Goal: Information Seeking & Learning: Learn about a topic

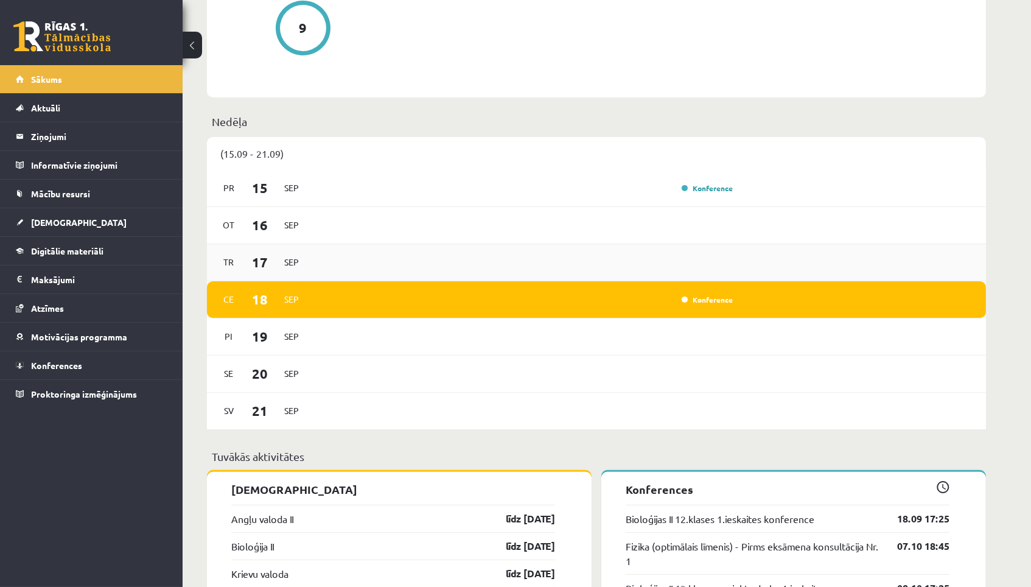
scroll to position [653, 0]
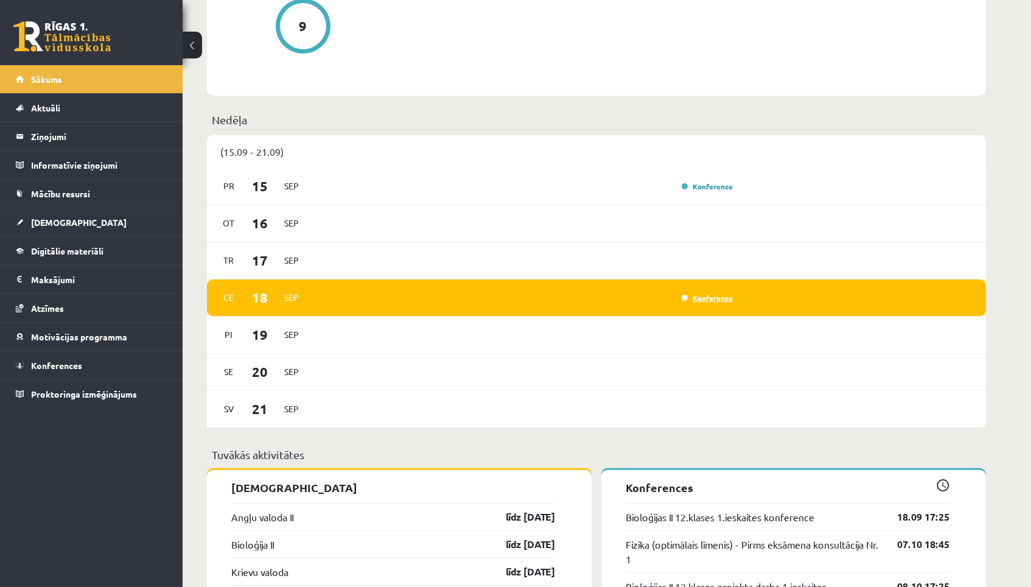
click at [703, 293] on link "Konference" at bounding box center [707, 298] width 51 height 10
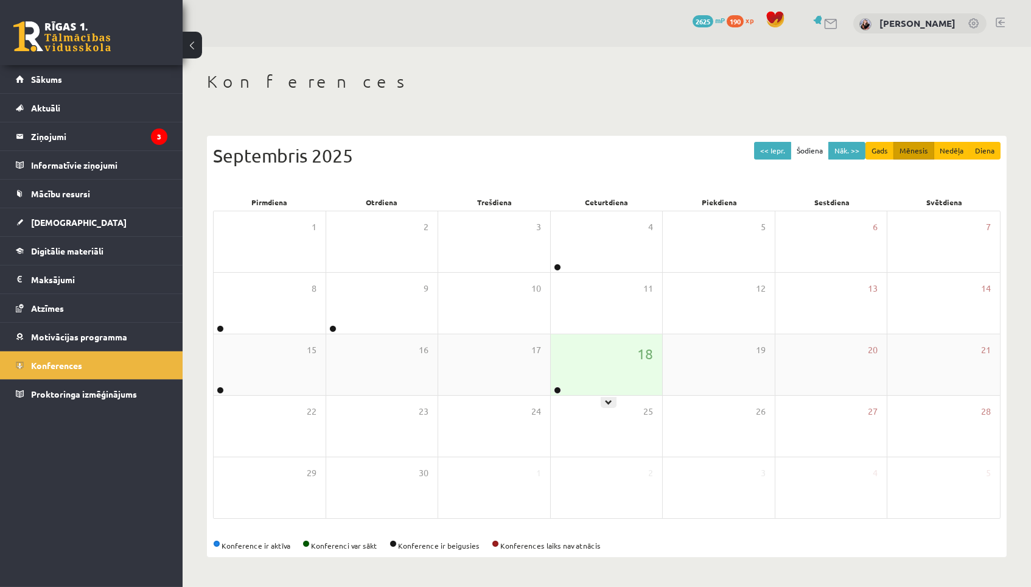
click at [605, 376] on div "18" at bounding box center [607, 364] width 112 height 61
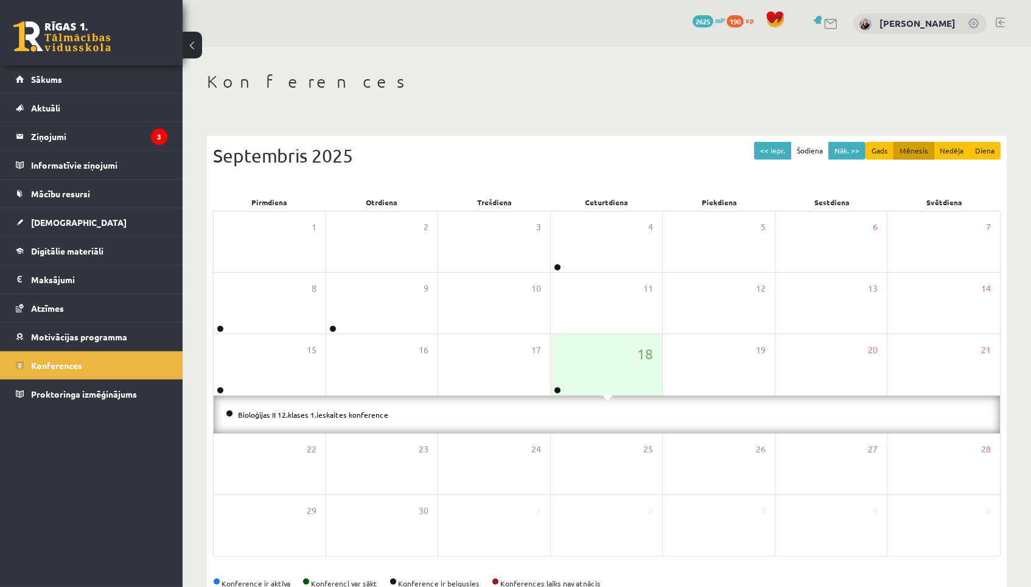
click at [554, 412] on li "Bioloģijas II 12.klases 1.ieskaites konference" at bounding box center [607, 414] width 762 height 13
click at [114, 192] on link "Mācību resursi" at bounding box center [92, 194] width 152 height 28
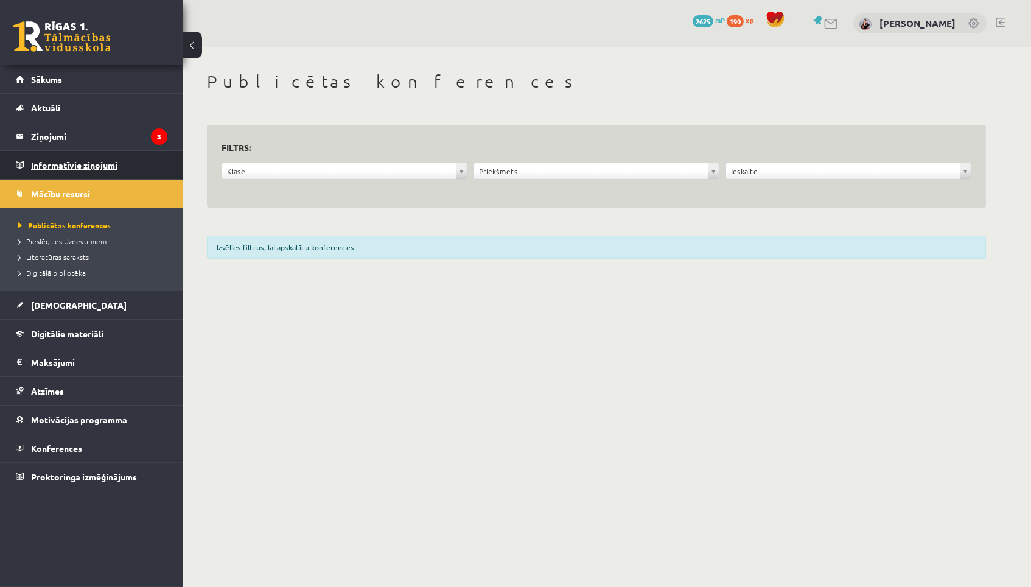
click at [112, 161] on legend "Informatīvie ziņojumi 0" at bounding box center [99, 165] width 136 height 28
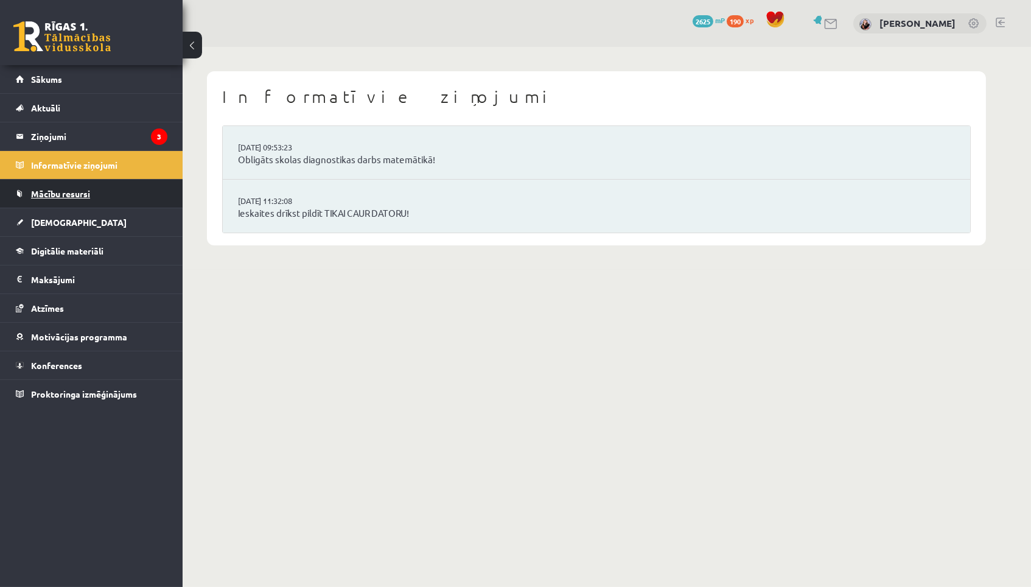
click at [102, 184] on link "Mācību resursi" at bounding box center [92, 194] width 152 height 28
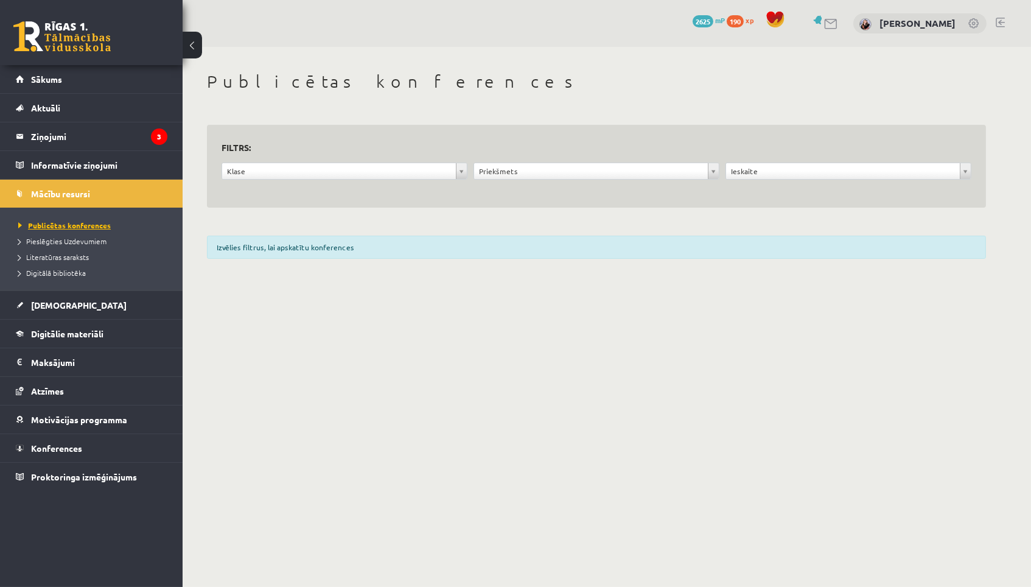
click at [93, 224] on span "Publicētas konferences" at bounding box center [64, 225] width 93 height 10
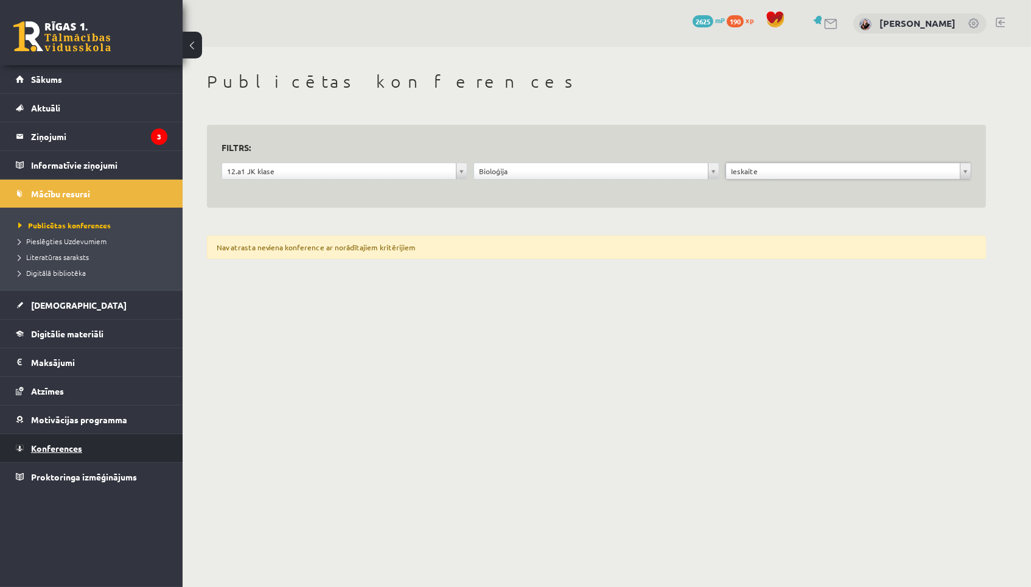
click at [79, 452] on span "Konferences" at bounding box center [56, 448] width 51 height 11
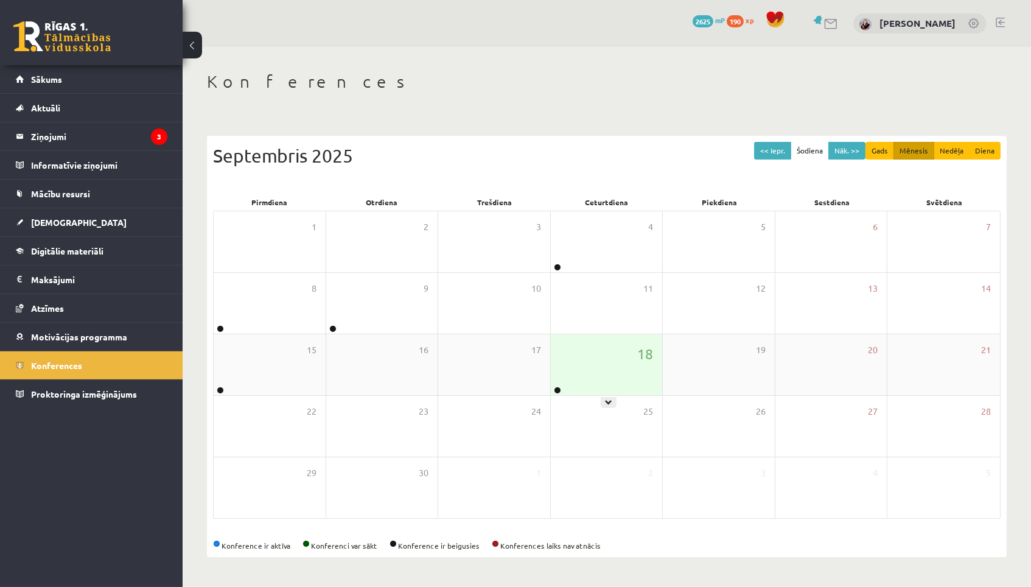
click at [606, 401] on icon at bounding box center [608, 402] width 7 height 7
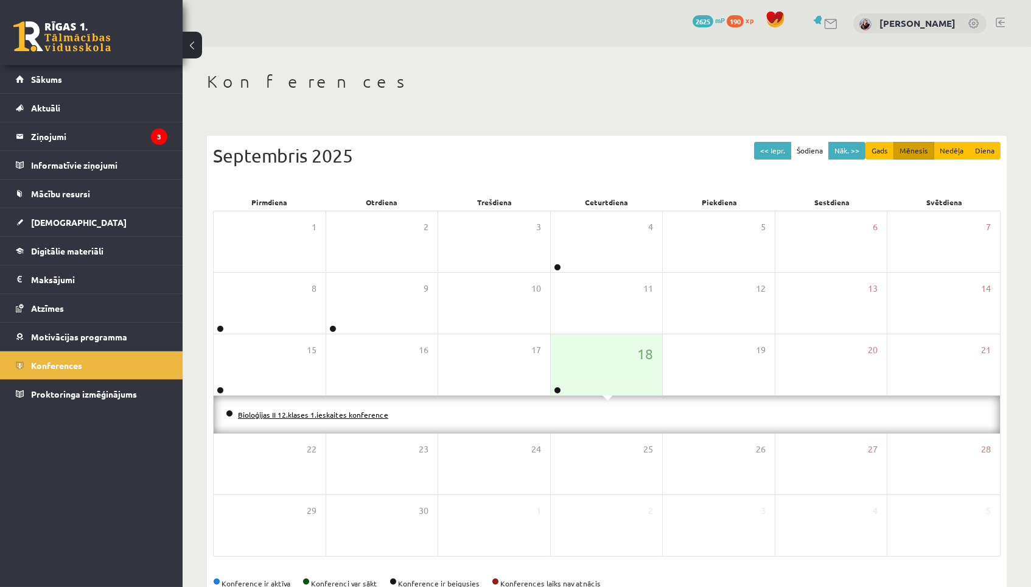
click at [364, 410] on link "Bioloģijas II 12.klases 1.ieskaites konference" at bounding box center [313, 415] width 150 height 10
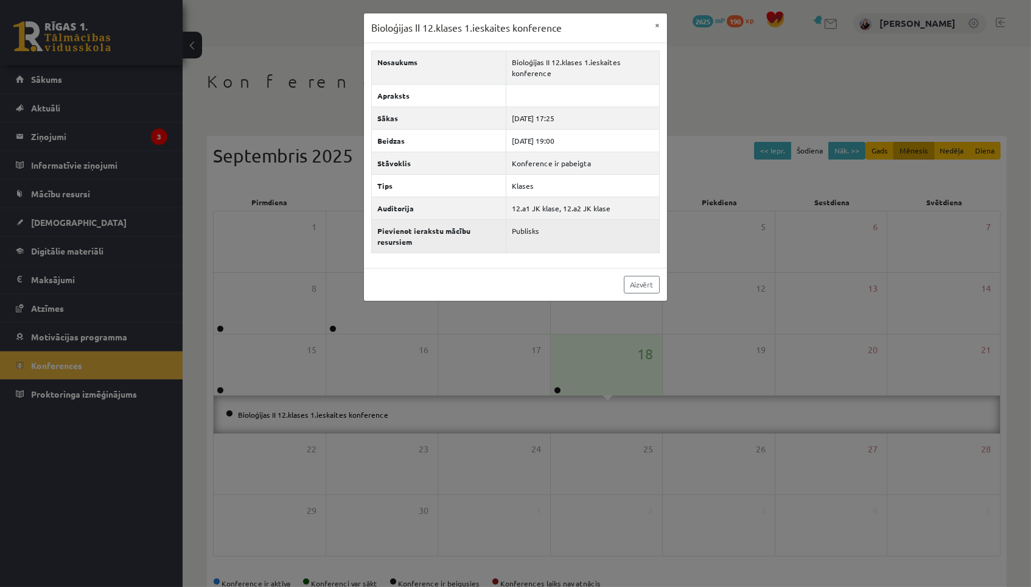
click at [529, 233] on td "Publisks" at bounding box center [582, 235] width 153 height 33
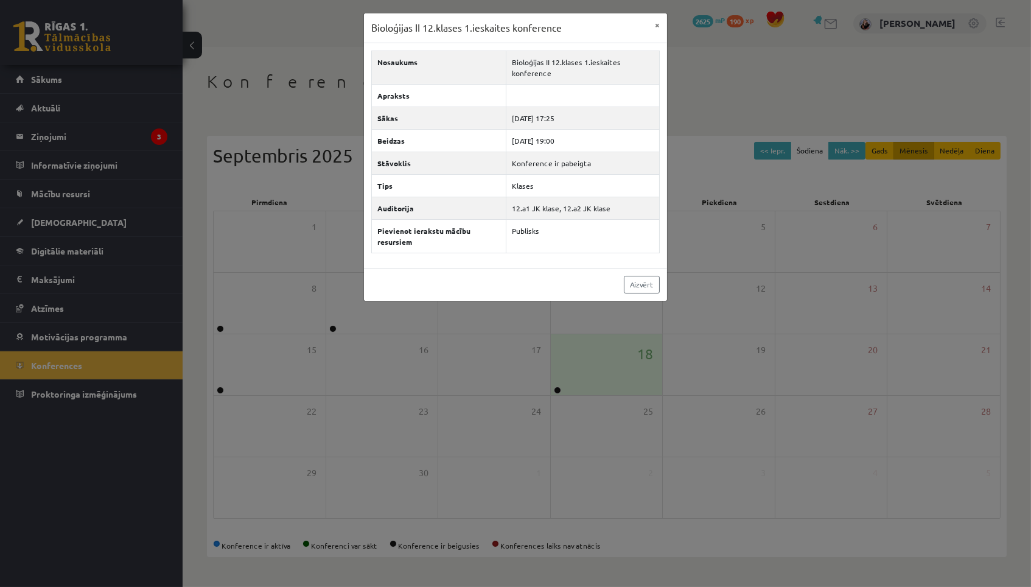
click at [429, 275] on div "Aizvērt" at bounding box center [515, 284] width 303 height 33
click at [644, 279] on link "Aizvērt" at bounding box center [642, 285] width 36 height 18
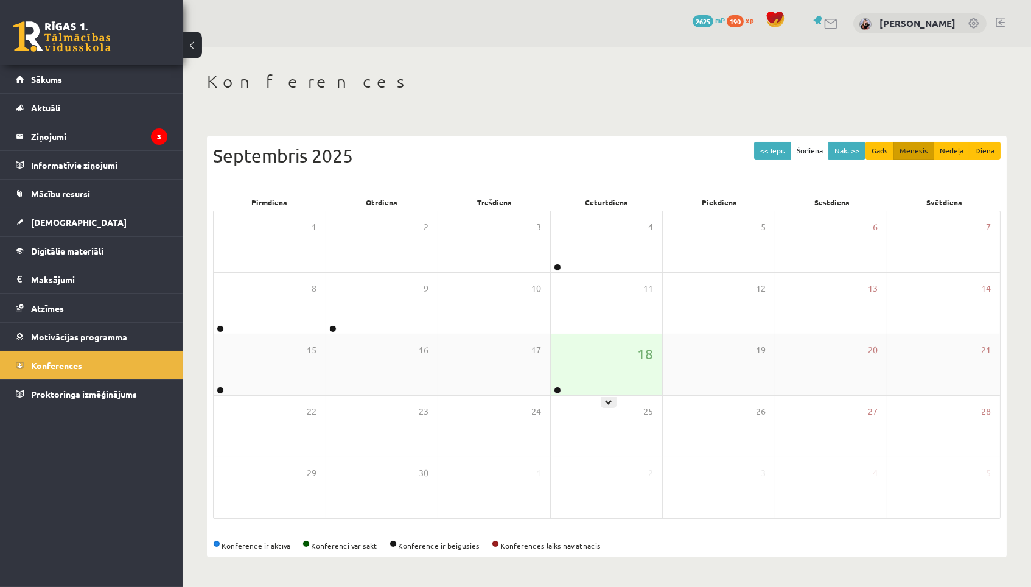
click at [630, 349] on div "18" at bounding box center [607, 364] width 112 height 61
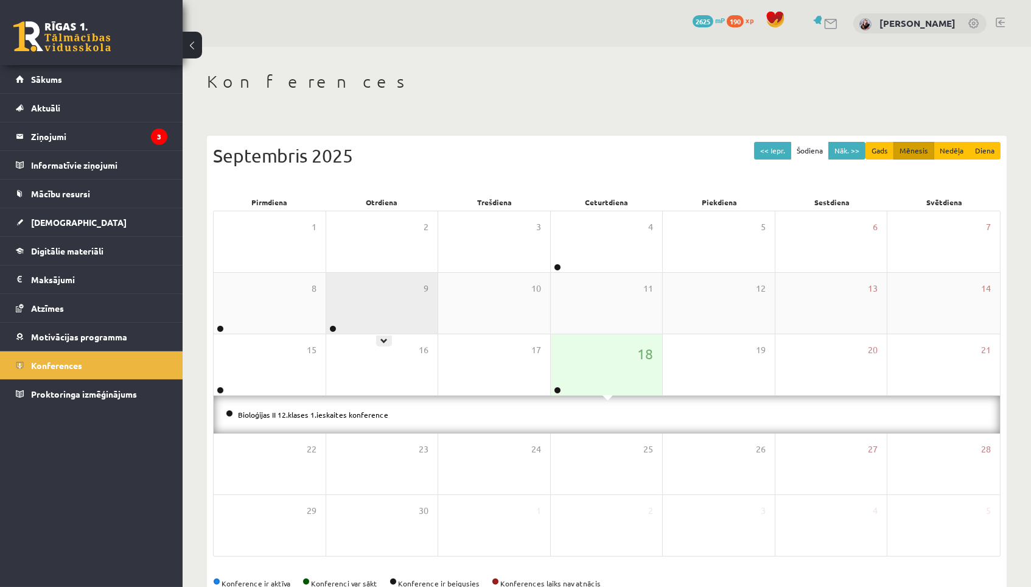
click at [387, 312] on div "9" at bounding box center [382, 303] width 112 height 61
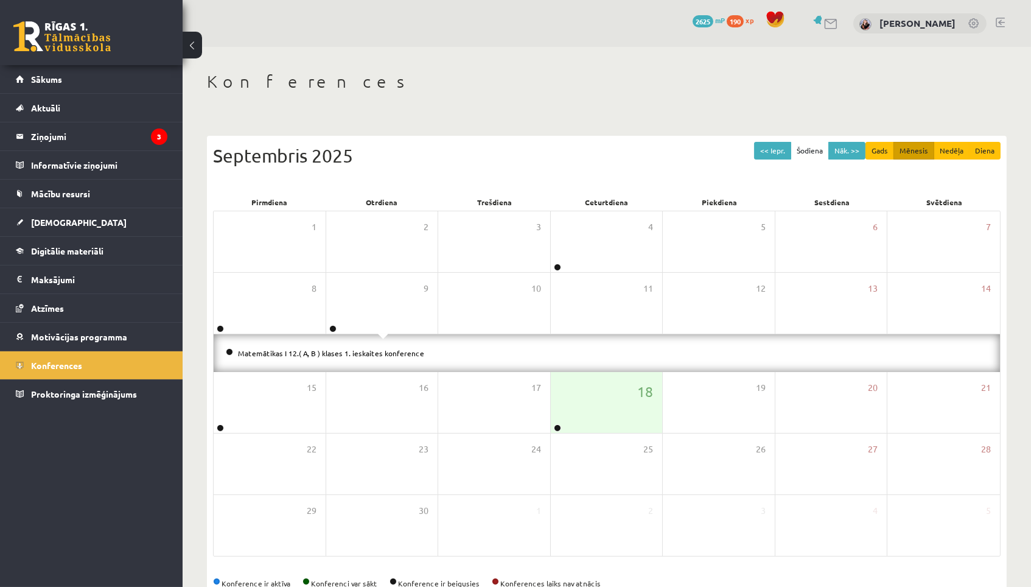
click at [375, 342] on div "Matemātikas I 12.( A, B ) klases 1. ieskaites konference" at bounding box center [607, 353] width 787 height 38
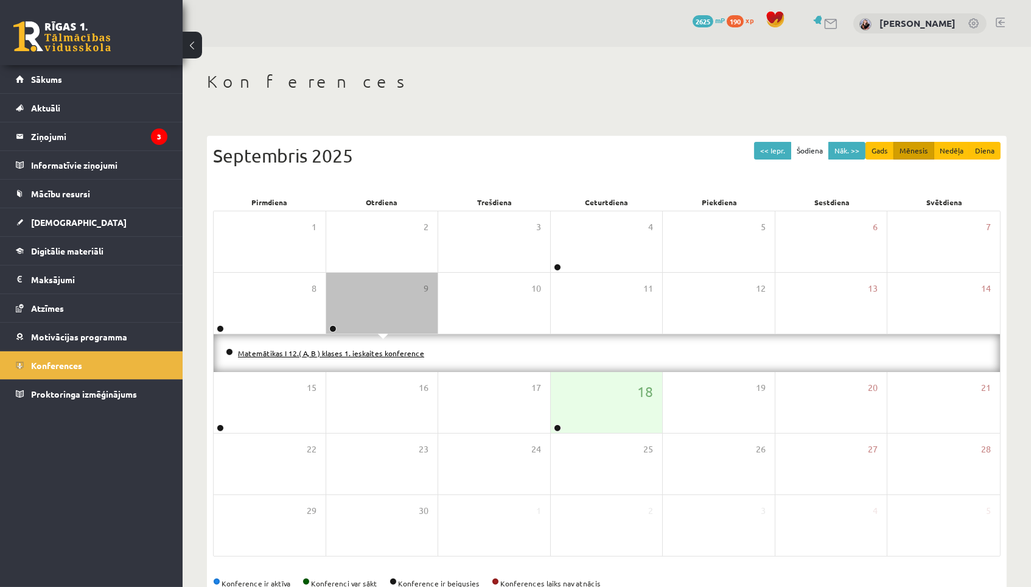
click at [375, 348] on link "Matemātikas I 12.( A, B ) klases 1. ieskaites konference" at bounding box center [331, 353] width 186 height 10
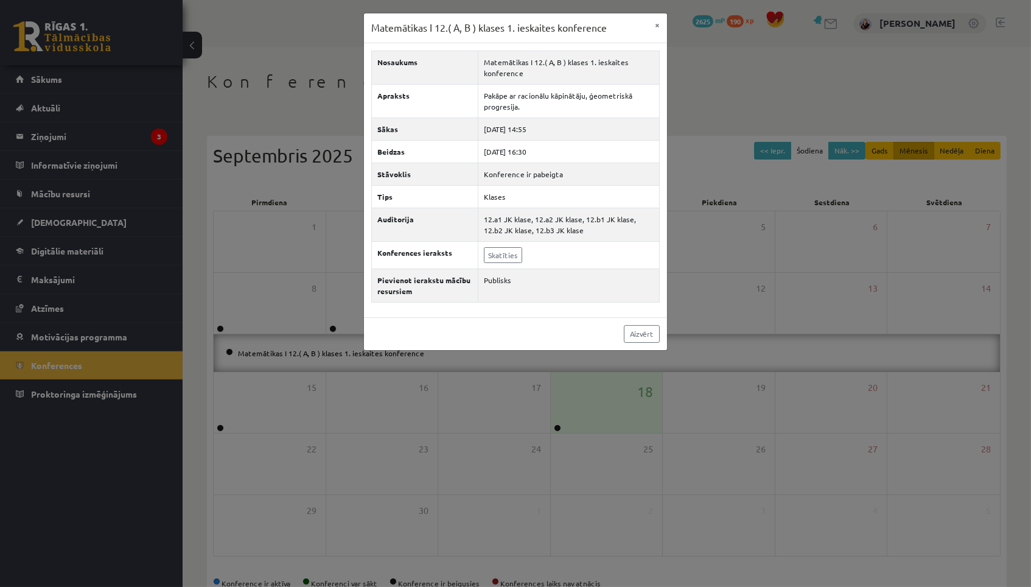
click at [437, 421] on div "Matemātikas I 12.( A, B ) klases 1. ieskaites konference × Nosaukums Matemātika…" at bounding box center [515, 293] width 1031 height 587
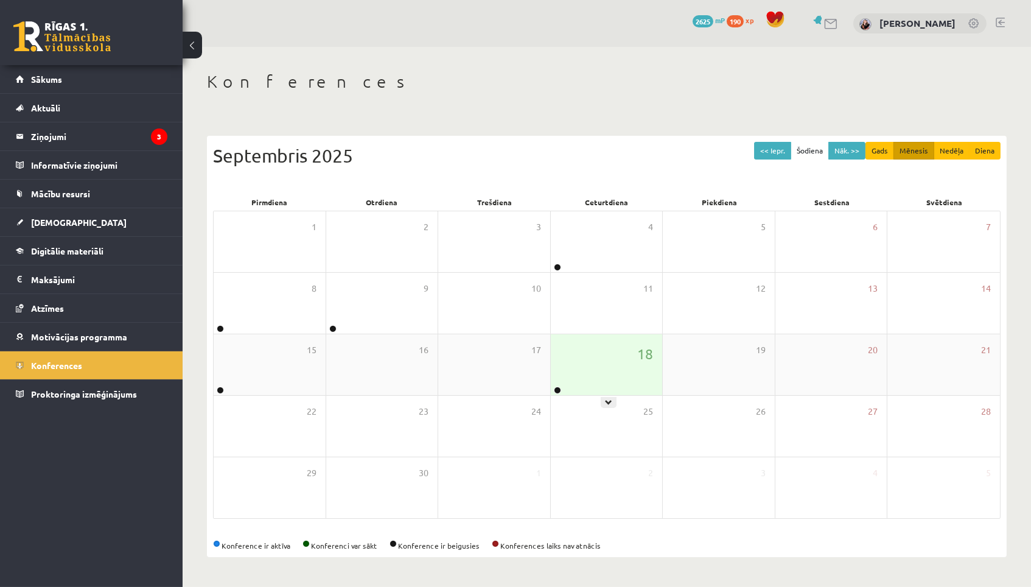
click at [583, 375] on div "18" at bounding box center [607, 364] width 112 height 61
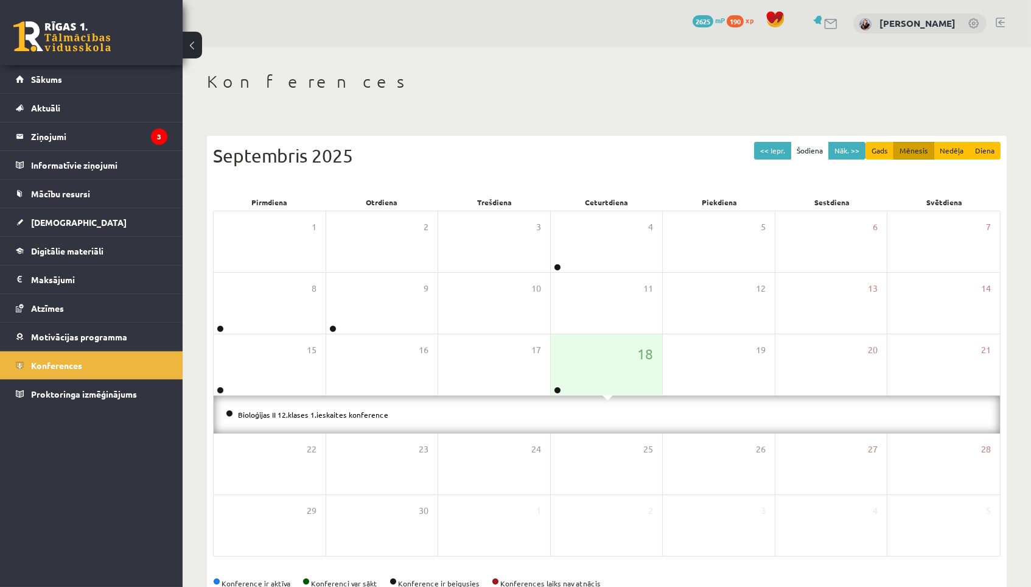
click at [579, 417] on li "Bioloģijas II 12.klases 1.ieskaites konference" at bounding box center [607, 414] width 762 height 13
click at [328, 408] on li "Bioloģijas II 12.klases 1.ieskaites konference" at bounding box center [607, 414] width 762 height 13
click at [329, 413] on link "Bioloģijas II 12.klases 1.ieskaites konference" at bounding box center [313, 415] width 150 height 10
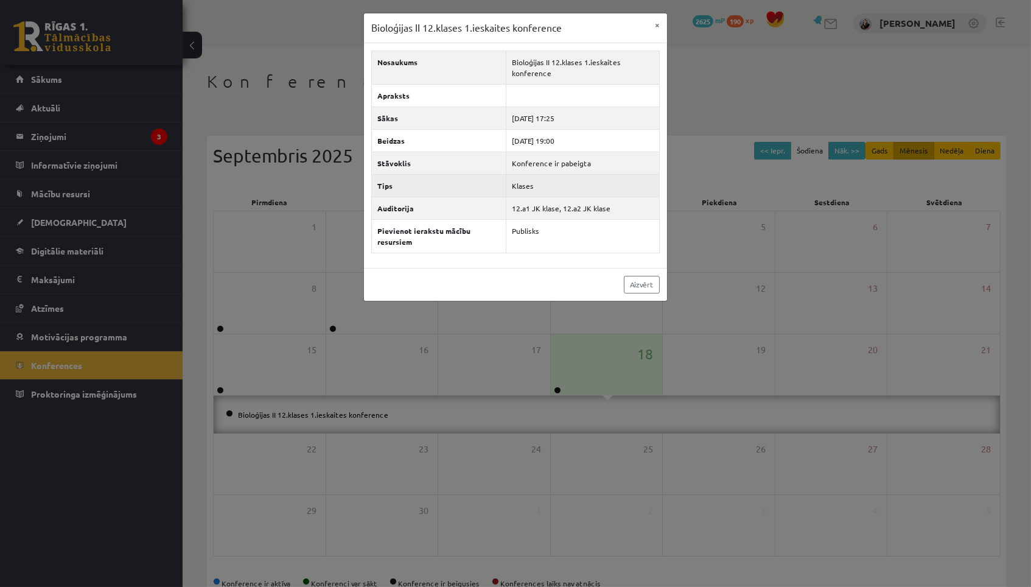
click at [523, 194] on td "Klases" at bounding box center [582, 185] width 153 height 23
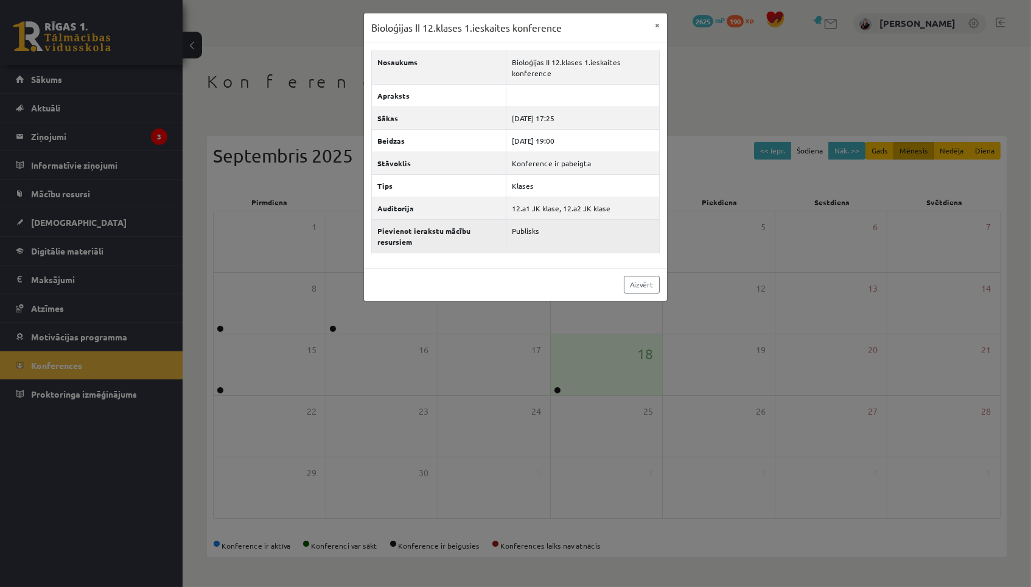
click at [522, 220] on td "Publisks" at bounding box center [582, 235] width 153 height 33
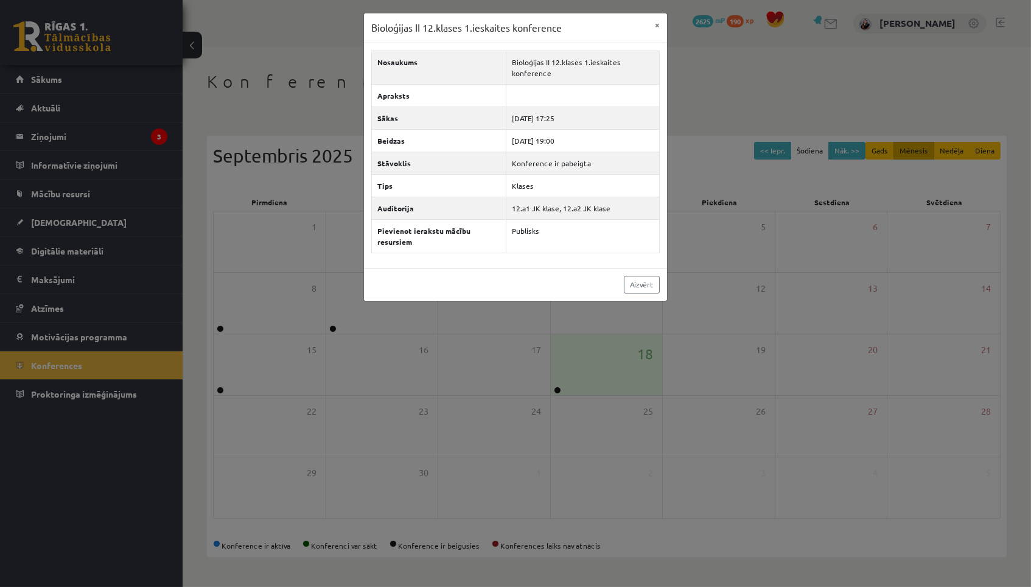
click at [466, 349] on div "Bioloģijas II 12.klases 1.ieskaites konference × Nosaukums Bioloģijas II 12.kla…" at bounding box center [515, 293] width 1031 height 587
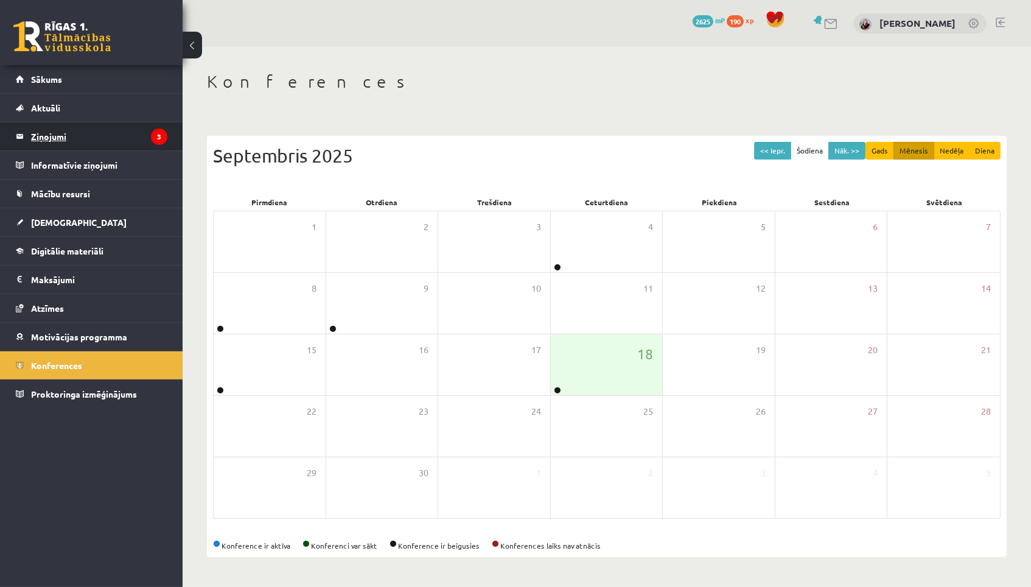
click at [167, 141] on legend "Ziņojumi 3" at bounding box center [99, 136] width 136 height 28
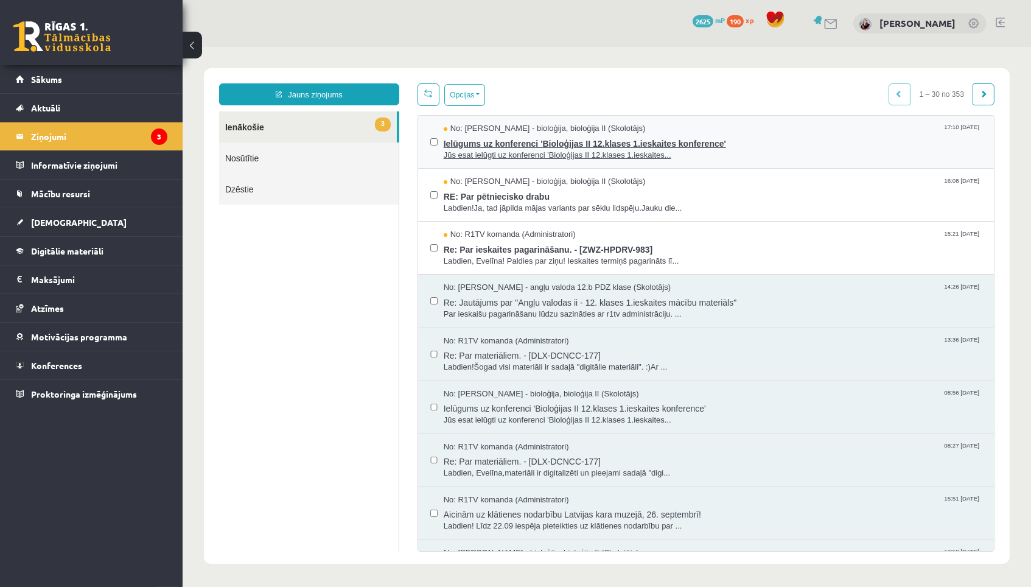
click at [525, 155] on span "Jūs esat ielūgti uz konferenci 'Bioloģijas II 12.klases 1.ieskaites..." at bounding box center [712, 156] width 538 height 12
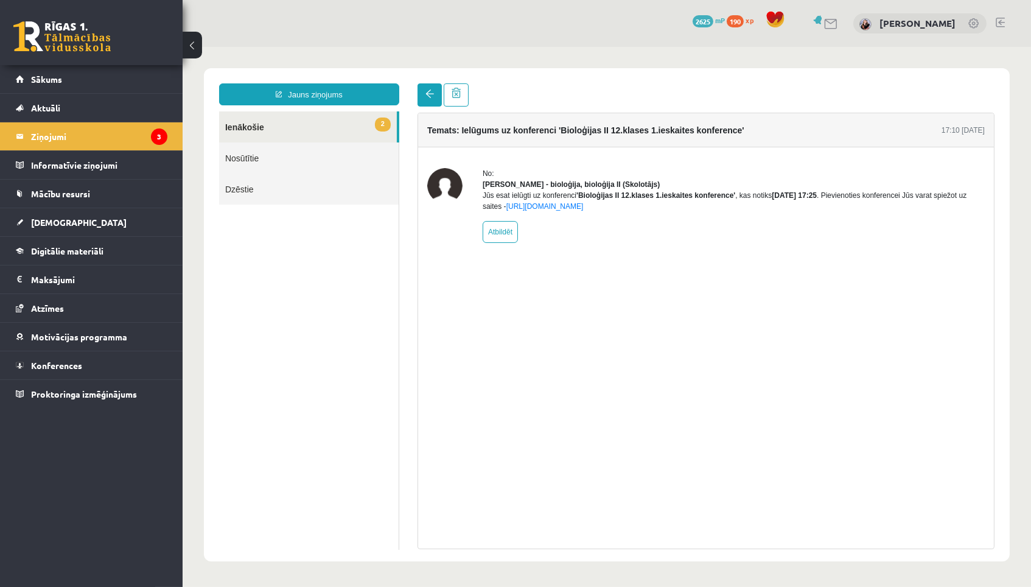
click at [428, 83] on link at bounding box center [429, 94] width 24 height 23
click at [430, 92] on span at bounding box center [429, 94] width 9 height 9
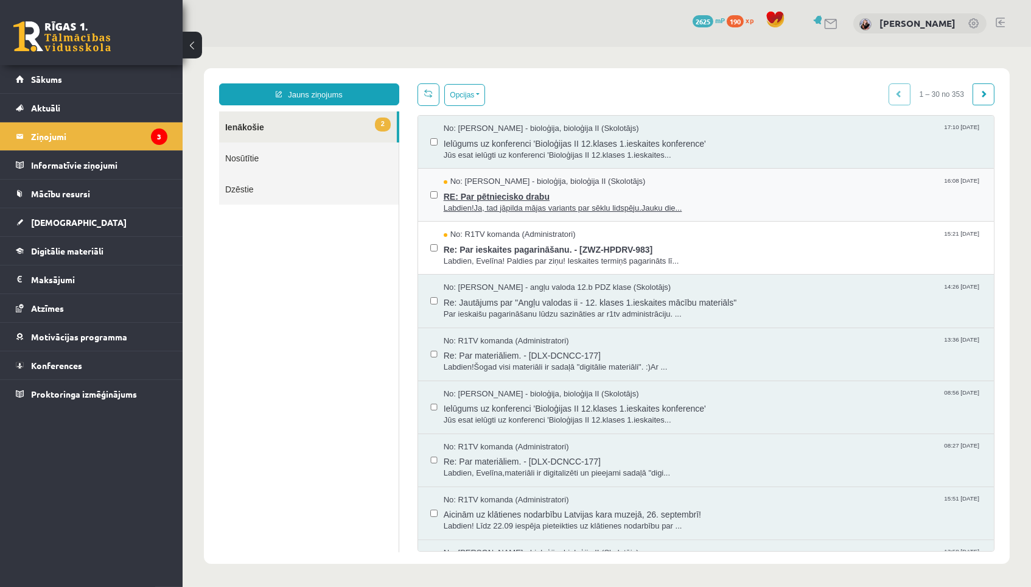
click at [479, 194] on span "RE: Par pētniecisko drabu" at bounding box center [712, 195] width 538 height 15
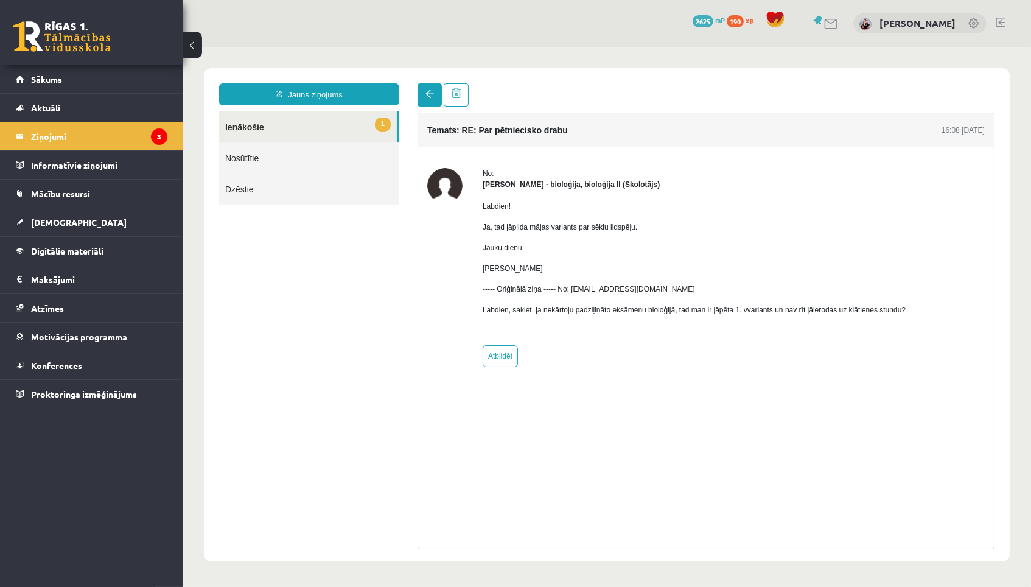
click at [423, 97] on link at bounding box center [429, 94] width 24 height 23
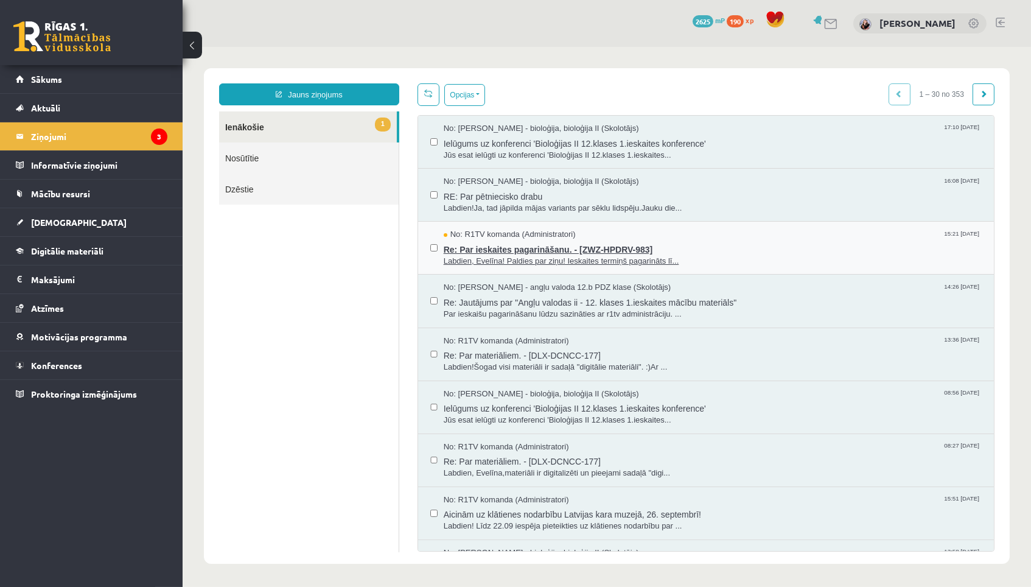
click at [485, 245] on span "Re: Par ieskaites pagarināšanu. - [ZWZ-HPDRV-983]" at bounding box center [712, 247] width 538 height 15
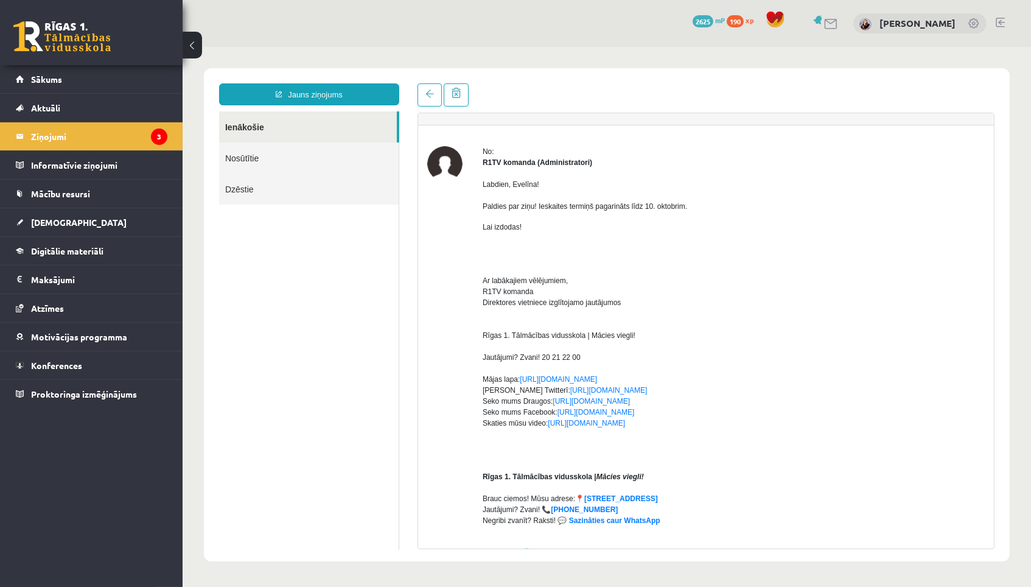
scroll to position [38, 0]
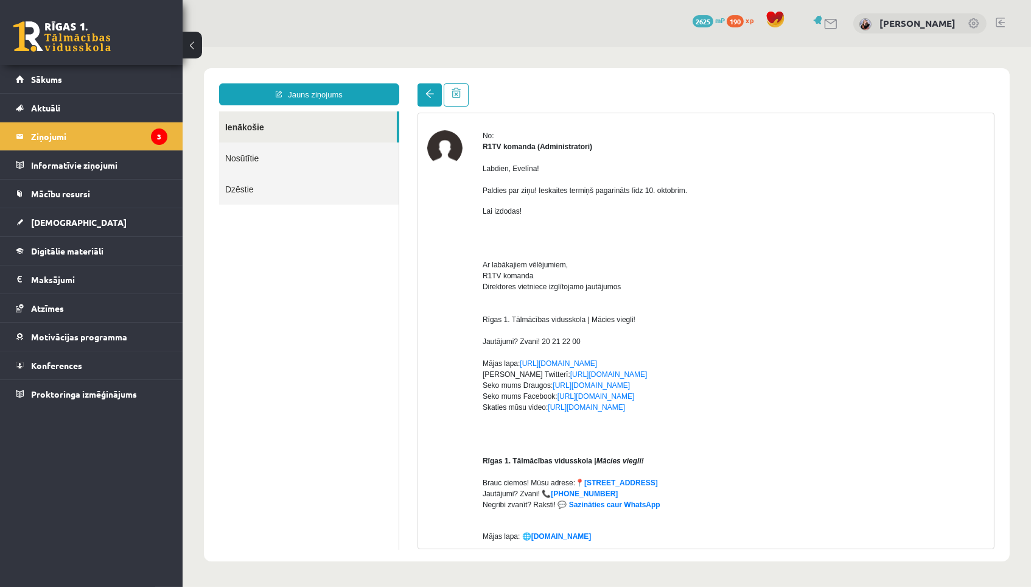
click at [421, 92] on link at bounding box center [429, 94] width 24 height 23
click at [429, 92] on span at bounding box center [429, 94] width 9 height 9
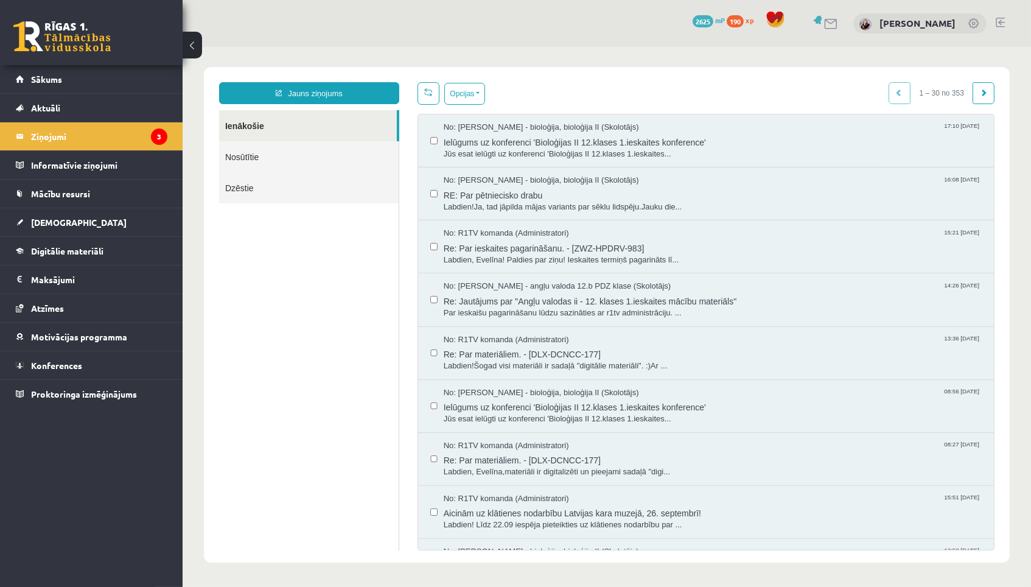
scroll to position [0, 0]
click at [109, 194] on link "Mācību resursi" at bounding box center [92, 194] width 152 height 28
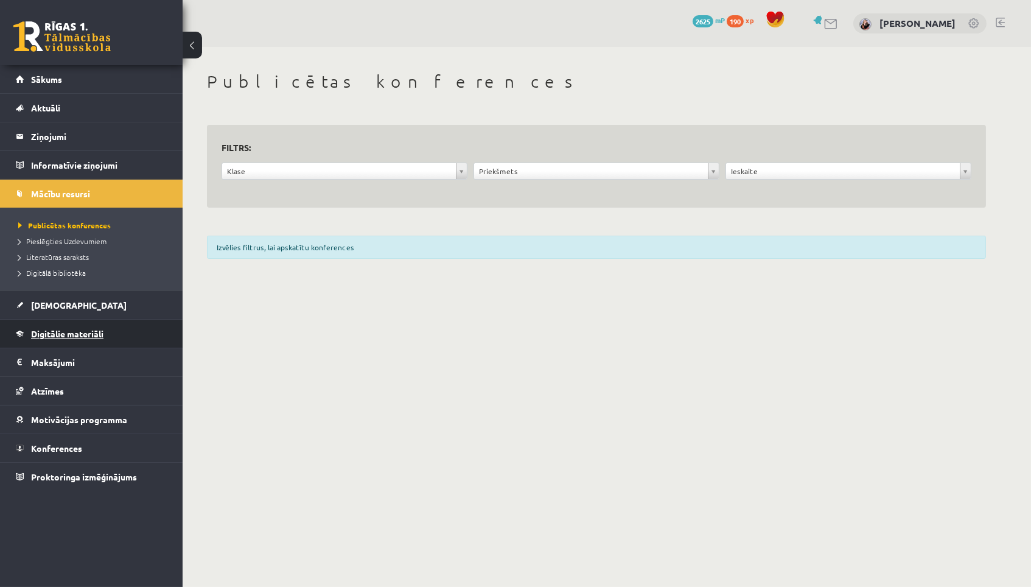
click at [95, 332] on span "Digitālie materiāli" at bounding box center [67, 333] width 72 height 11
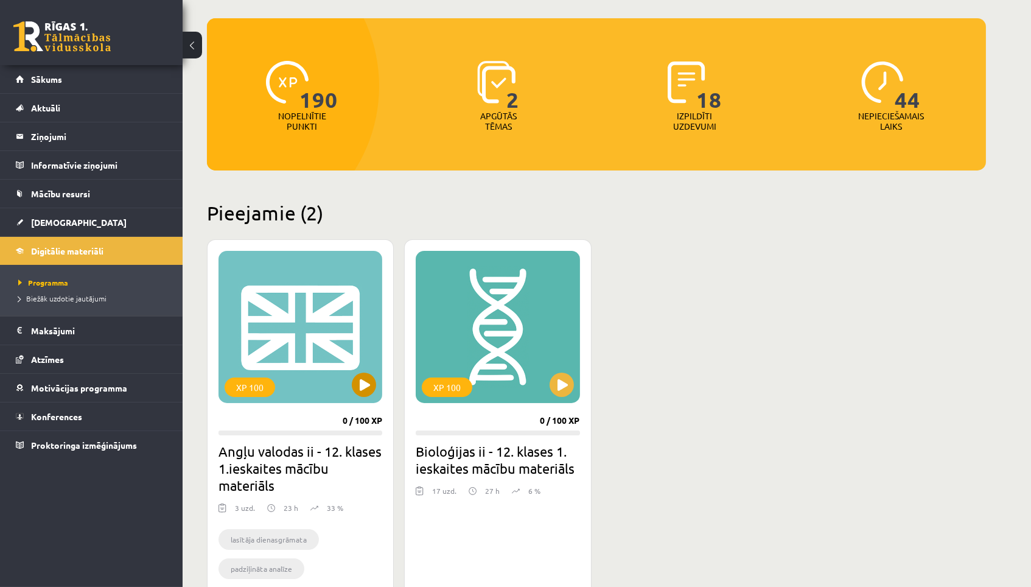
scroll to position [225, 0]
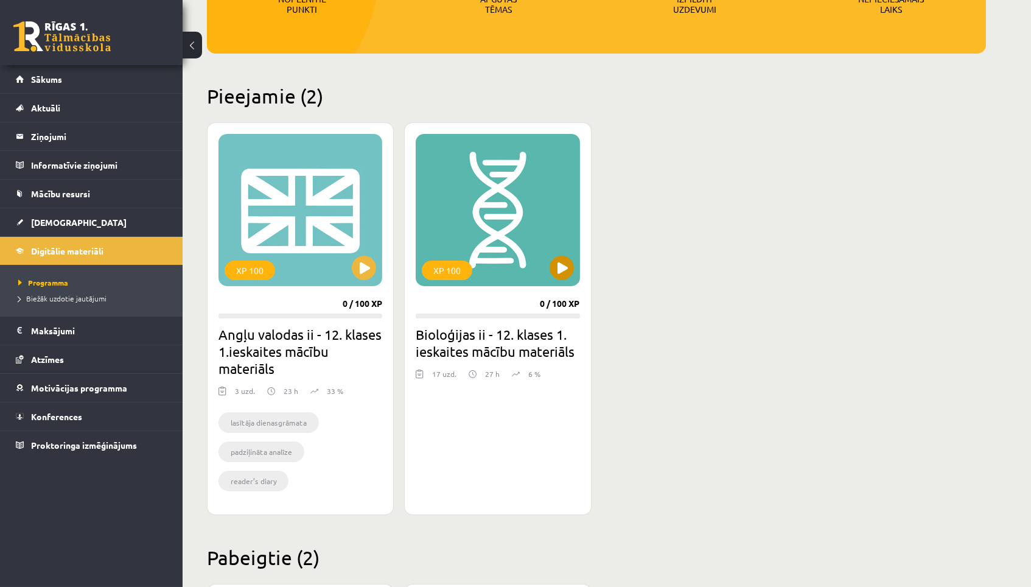
click at [555, 269] on button at bounding box center [562, 268] width 24 height 24
click at [496, 267] on div "XP 100" at bounding box center [498, 210] width 164 height 152
click at [526, 243] on div "XP 100" at bounding box center [498, 210] width 164 height 152
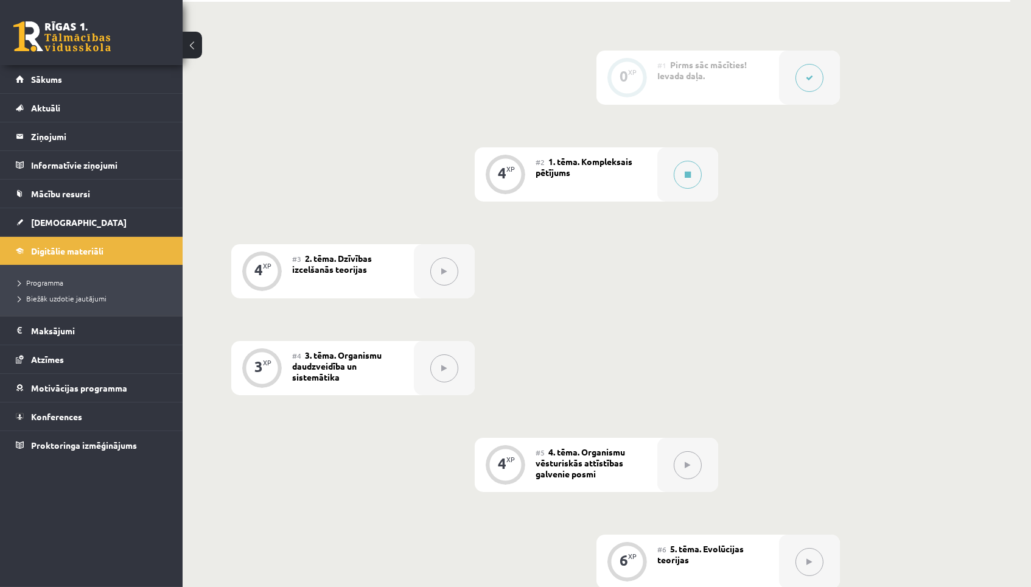
scroll to position [275, 0]
click at [693, 169] on button at bounding box center [688, 177] width 28 height 28
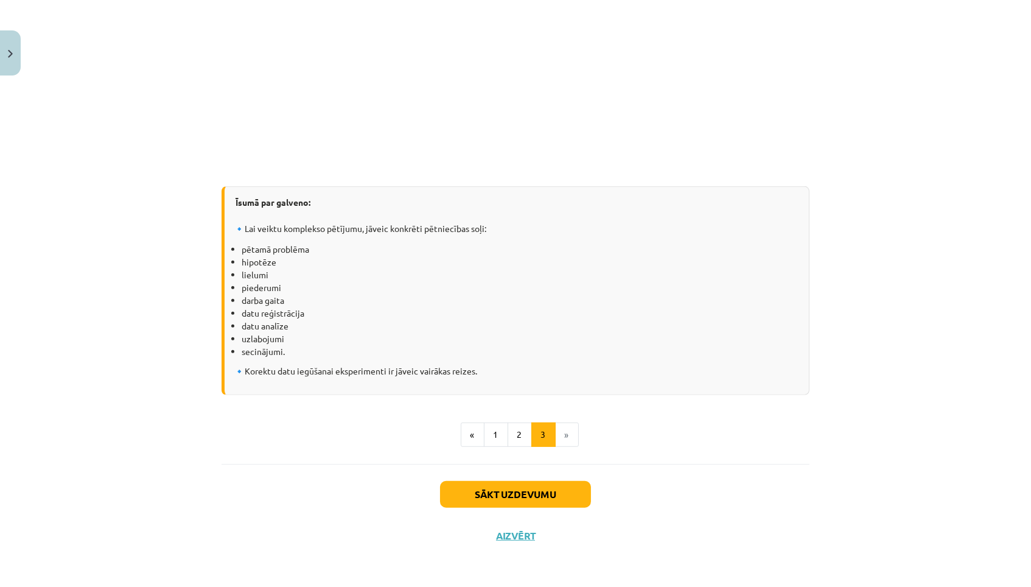
scroll to position [1495, 0]
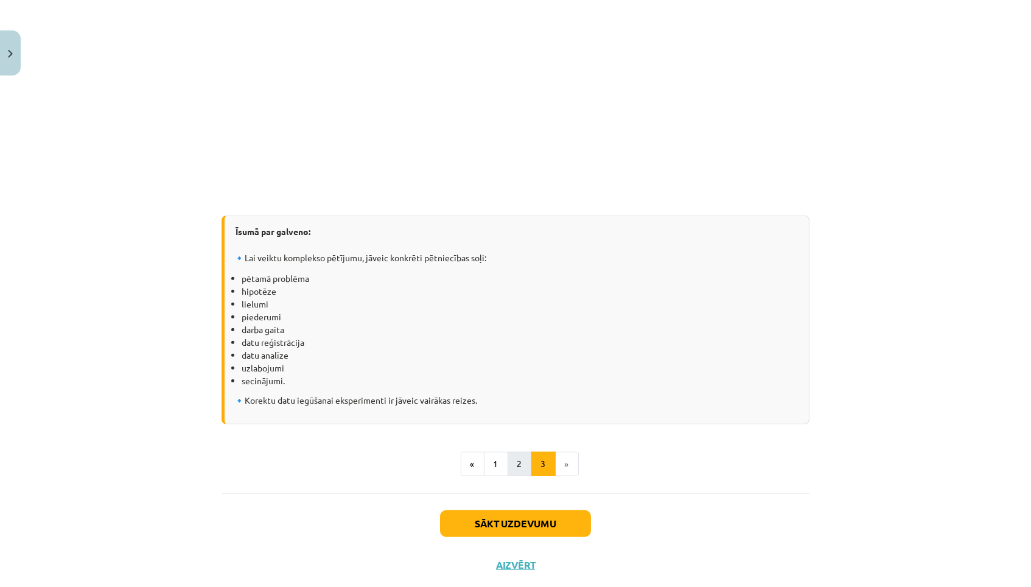
click at [516, 452] on button "2" at bounding box center [520, 464] width 24 height 24
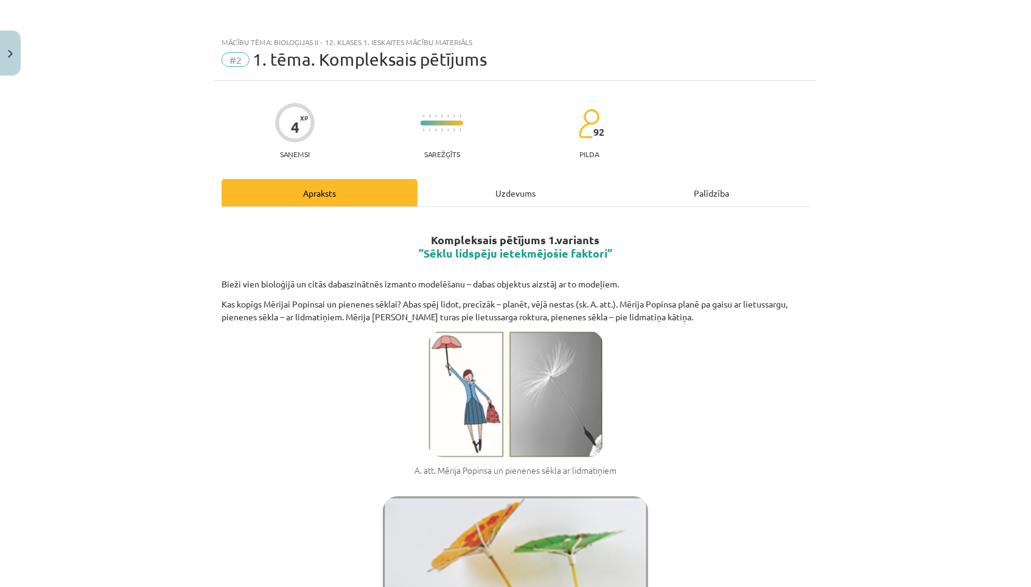
scroll to position [0, 0]
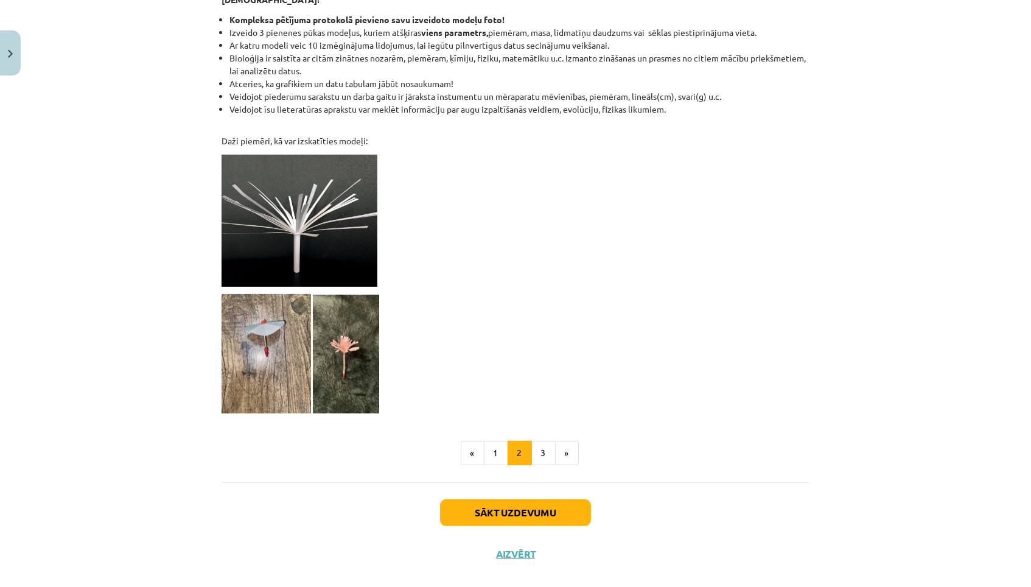
click at [530, 499] on button "Sākt uzdevumu" at bounding box center [515, 512] width 151 height 27
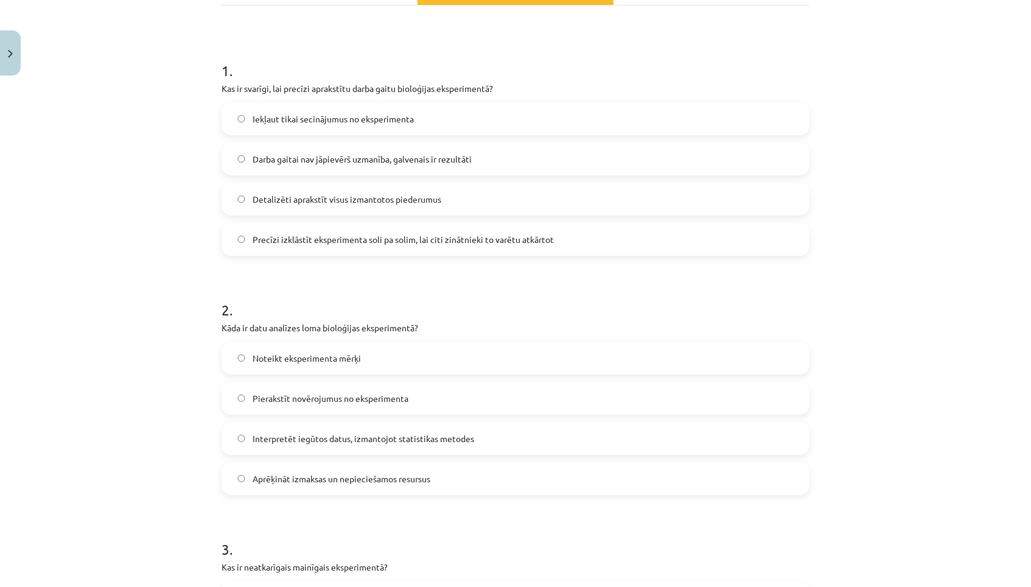
scroll to position [231, 0]
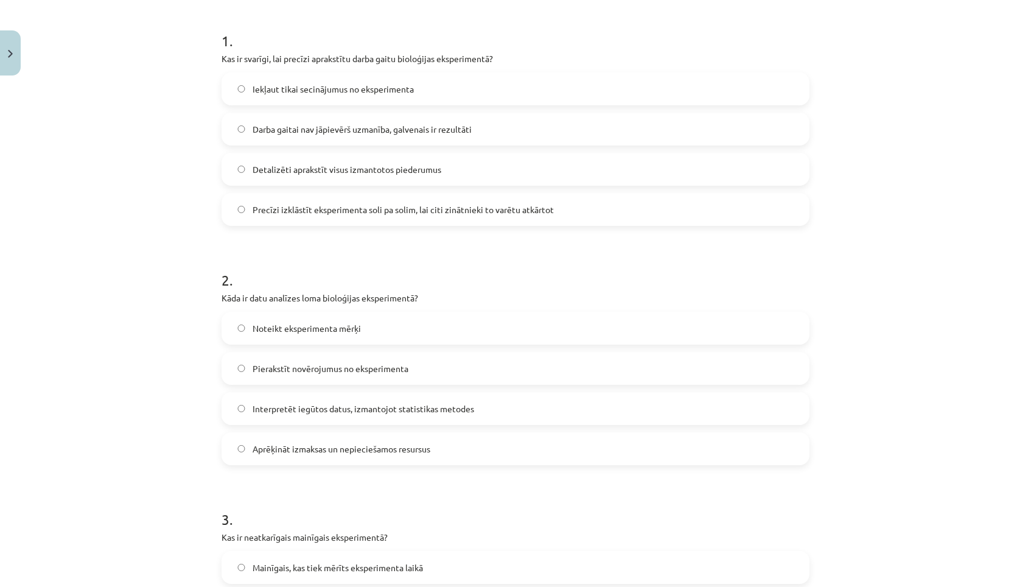
drag, startPoint x: 516, startPoint y: 450, endPoint x: 510, endPoint y: 437, distance: 15.0
click at [507, 436] on label "Aprēķināt izmaksas un nepieciešamos resursus" at bounding box center [516, 449] width 586 height 30
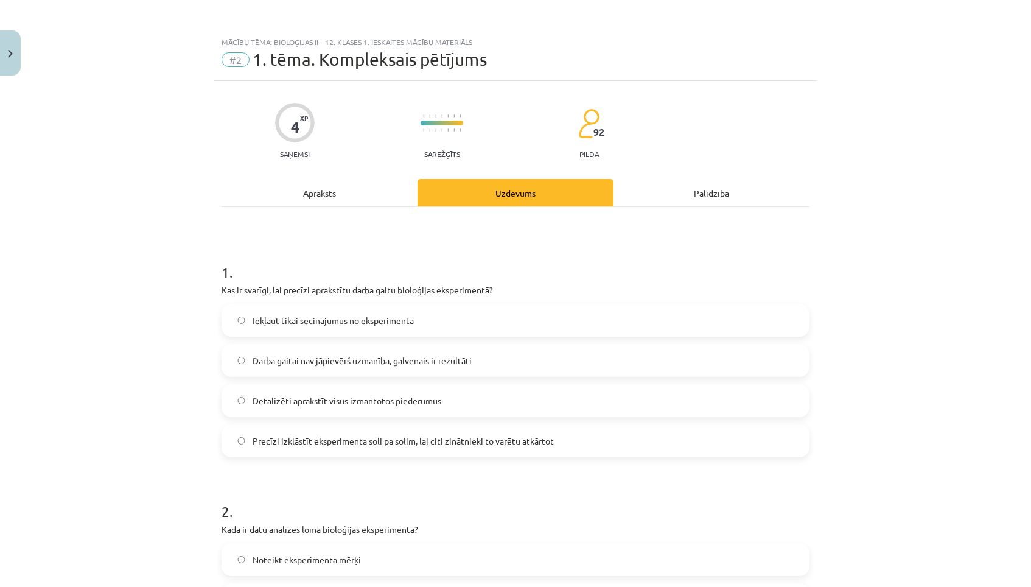
scroll to position [0, 0]
click at [574, 311] on label "Iekļaut tikai secinājumus no eksperimenta" at bounding box center [516, 320] width 586 height 30
click at [578, 284] on p "Kas ir svarīgi, lai precīzi aprakstītu darba gaitu bioloģijas eksperimentā?" at bounding box center [516, 290] width 588 height 13
click at [577, 307] on label "Iekļaut tikai secinājumus no eksperimenta" at bounding box center [516, 320] width 586 height 30
click at [574, 353] on label "Darba gaitai nav jāpievērš uzmanība, galvenais ir rezultāti" at bounding box center [516, 360] width 586 height 30
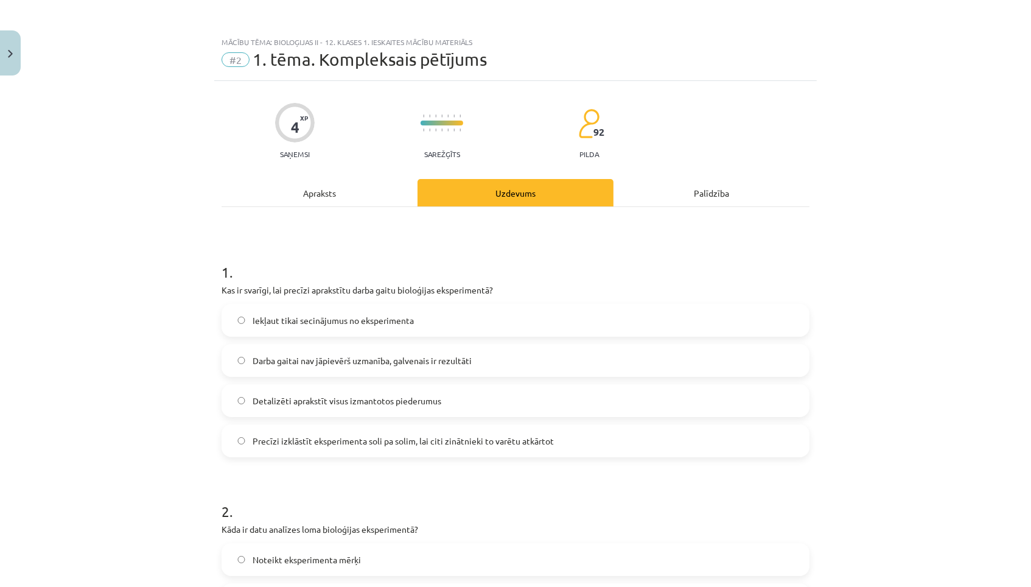
click at [573, 384] on div "Detalizēti aprakstīt visus izmantotos piederumus" at bounding box center [516, 400] width 588 height 33
click at [582, 401] on label "Detalizēti aprakstīt visus izmantotos piederumus" at bounding box center [516, 400] width 586 height 30
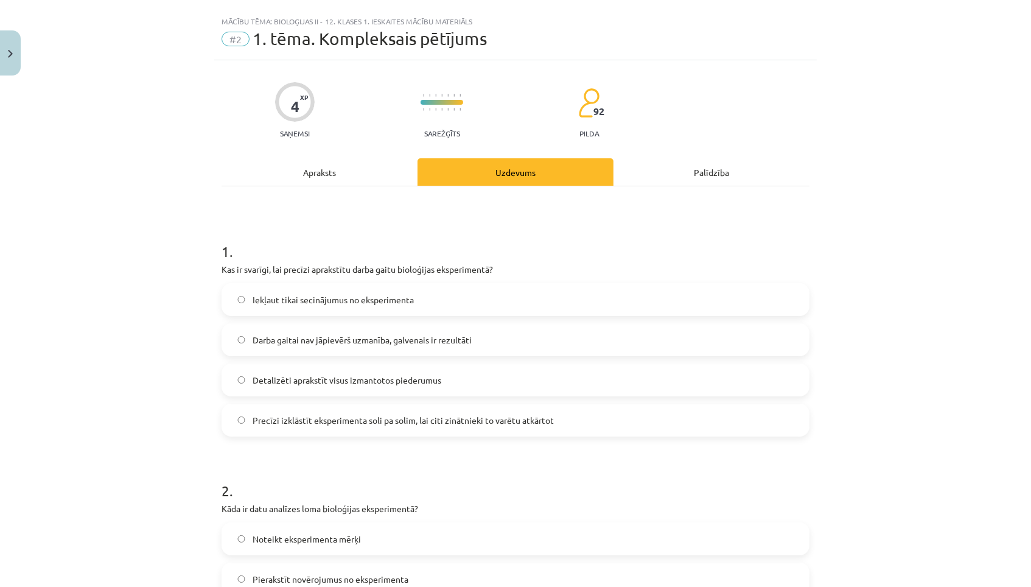
scroll to position [27, 0]
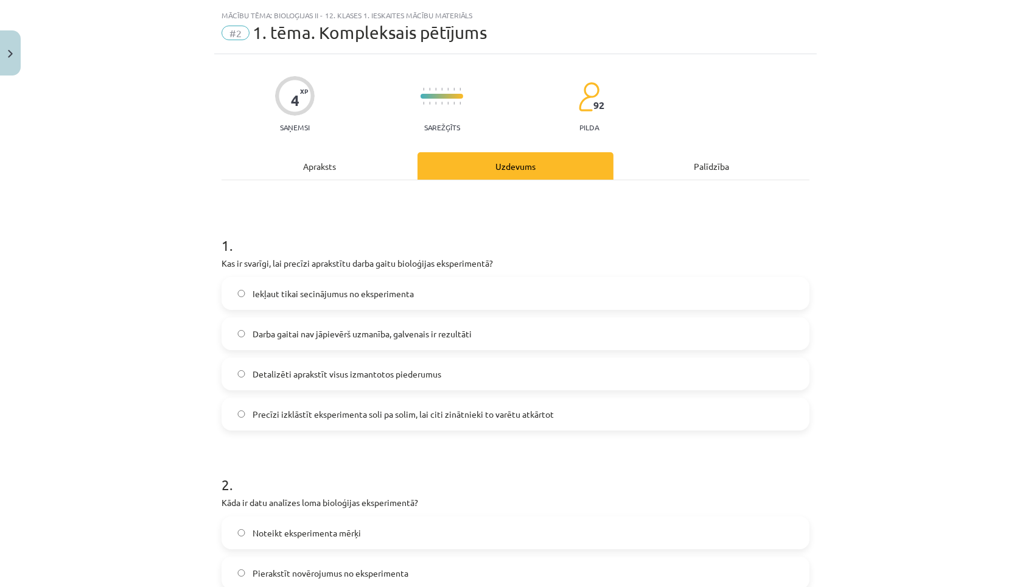
click at [314, 175] on div "Apraksts" at bounding box center [320, 165] width 196 height 27
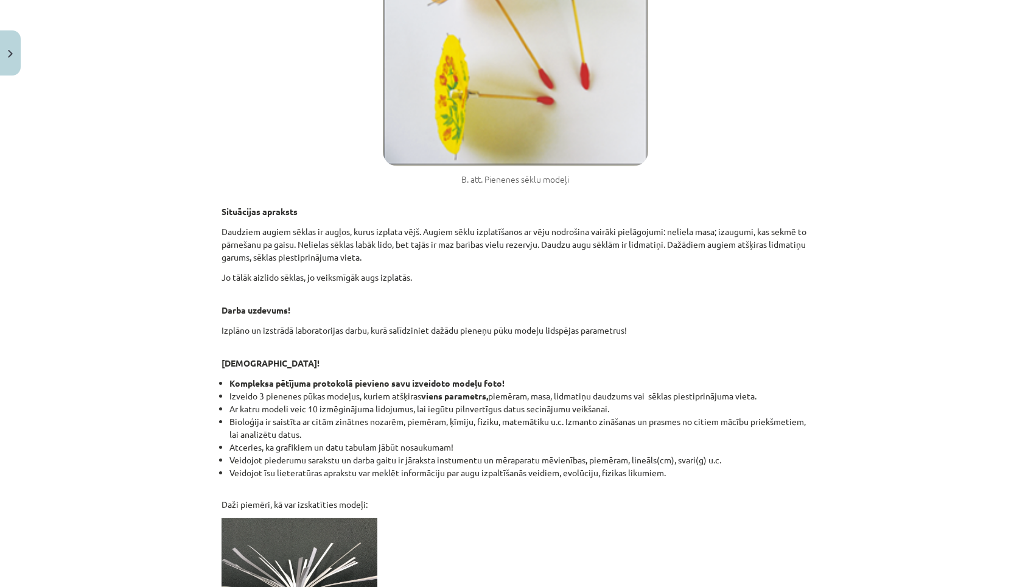
scroll to position [930, 0]
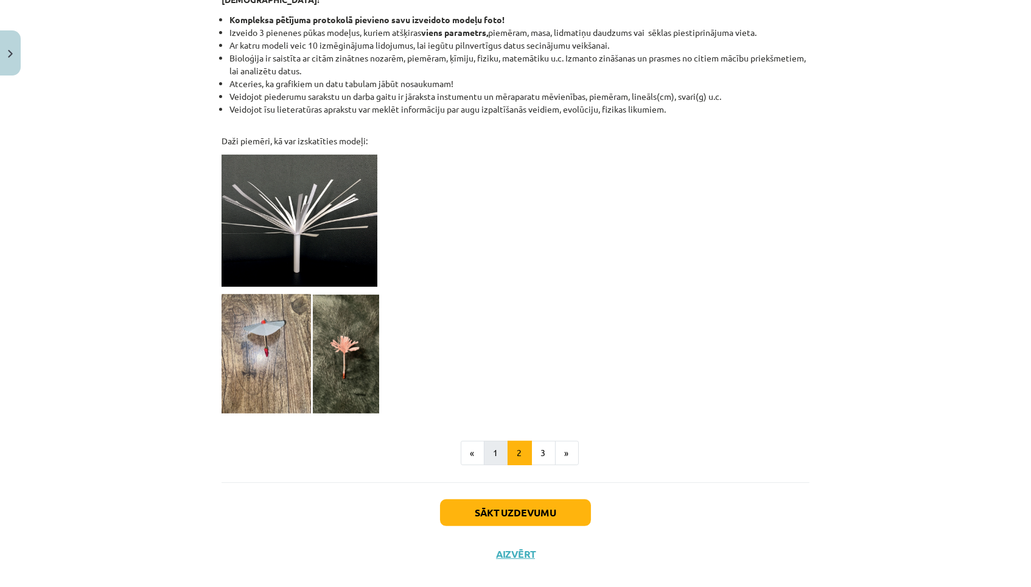
click at [500, 441] on button "1" at bounding box center [496, 453] width 24 height 24
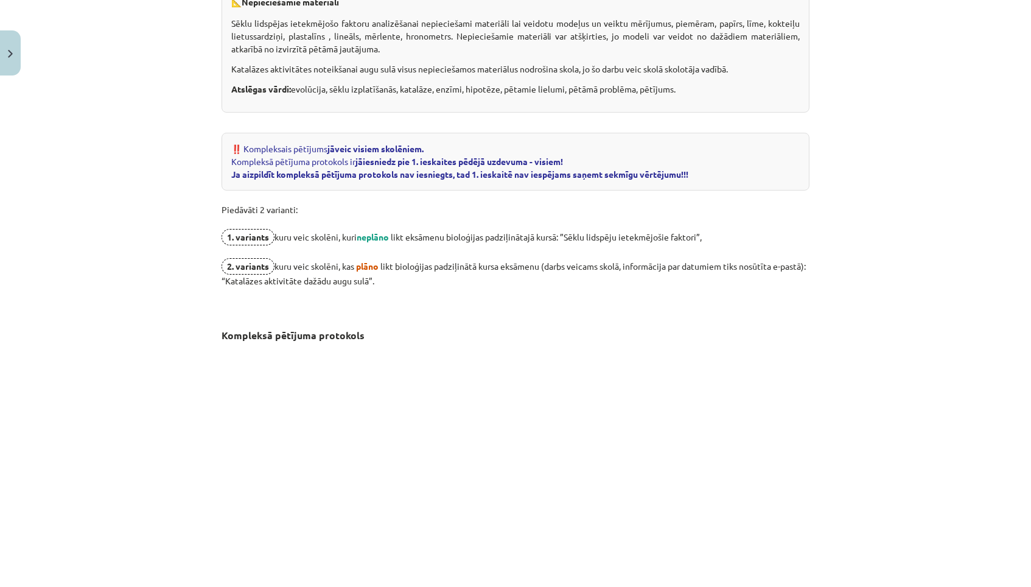
scroll to position [740, 0]
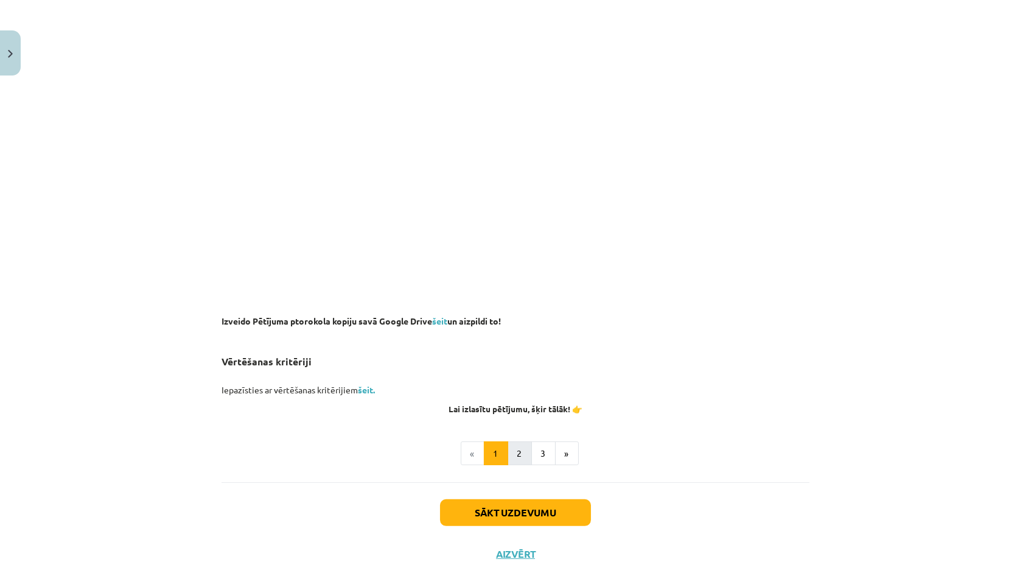
click at [520, 441] on button "2" at bounding box center [520, 453] width 24 height 24
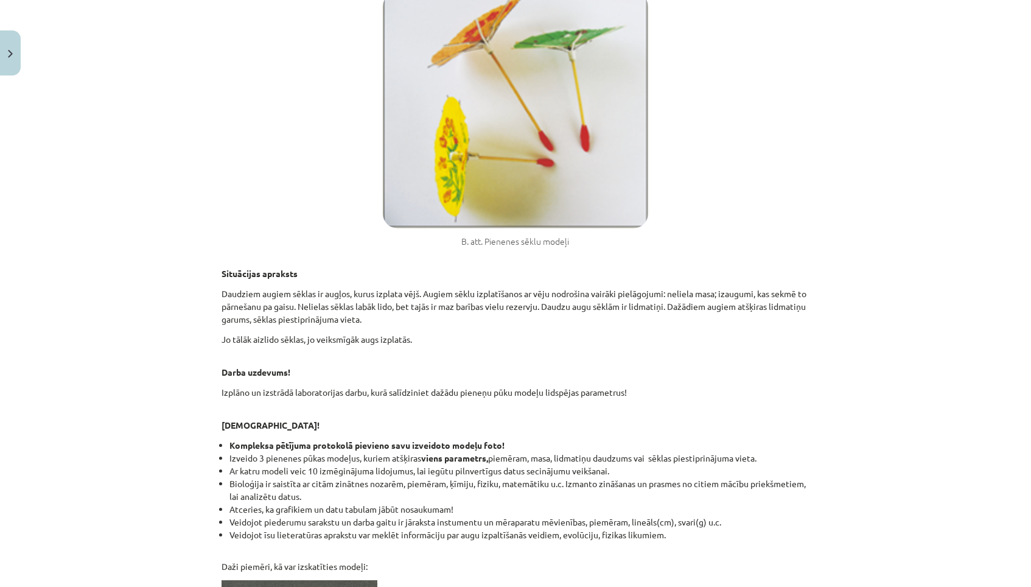
scroll to position [505, 0]
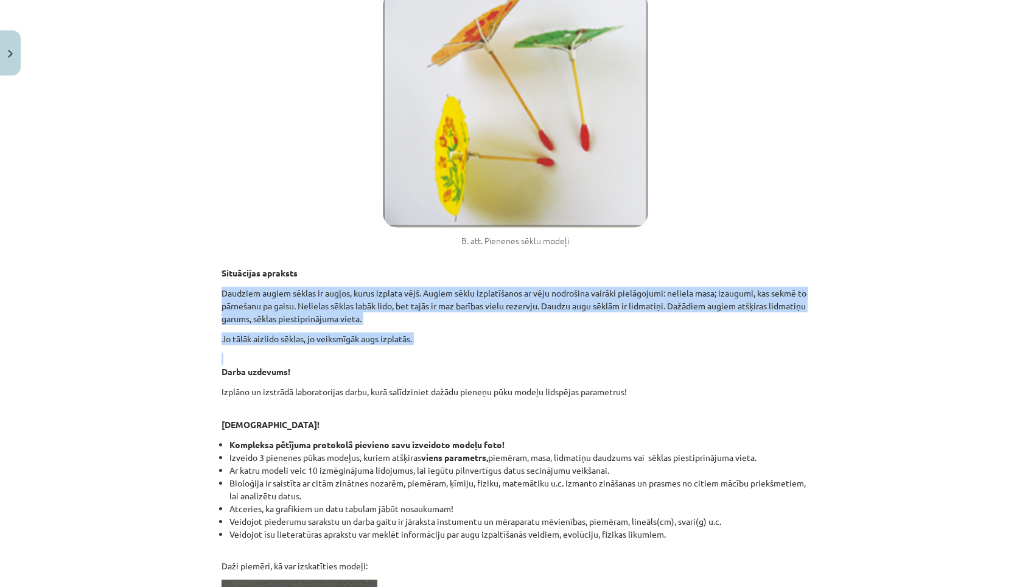
drag, startPoint x: 220, startPoint y: 285, endPoint x: 409, endPoint y: 337, distance: 195.3
click at [409, 337] on div "4 XP Saņemsi Sarežģīts 92 pilda Apraksts Uzdevums Palīdzība Kompleksais pētījum…" at bounding box center [515, 288] width 603 height 1424
copy div "Daudziem augiem sēklas ir augļos, kurus izplata vējš. Augiem sēklu izplatīšanos…"
click at [270, 278] on div "Kompleksais pētījums 1.variants ”Sēklu lidspēju ietekmējošie faktori” Bieži vie…" at bounding box center [516, 275] width 588 height 1125
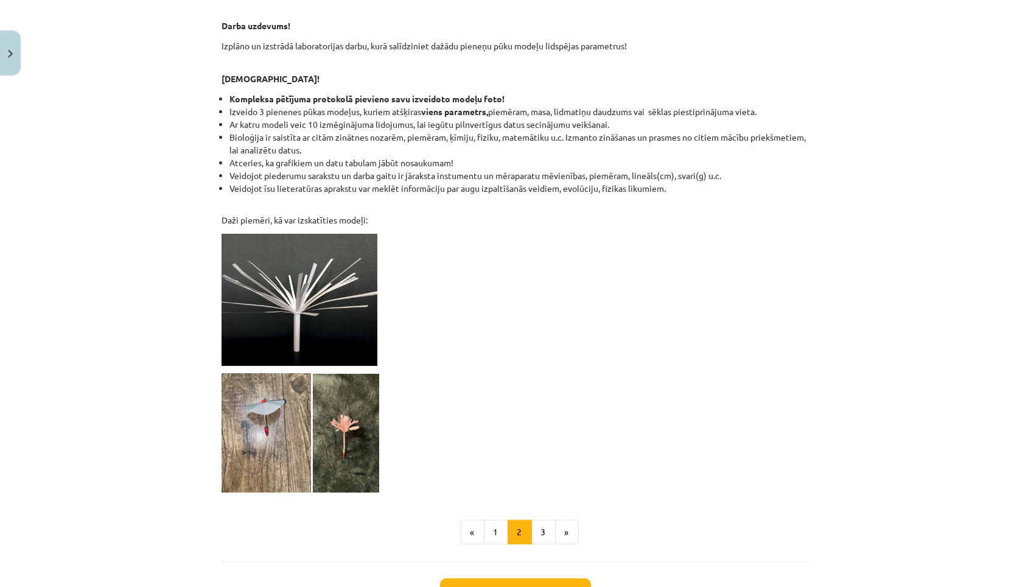
scroll to position [854, 0]
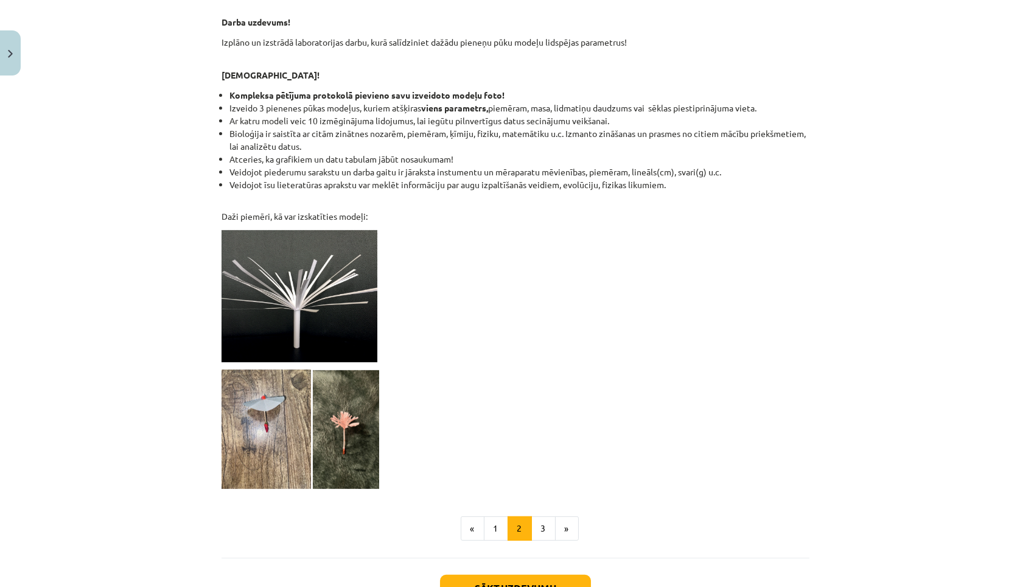
click at [538, 575] on button "Sākt uzdevumu" at bounding box center [515, 588] width 151 height 27
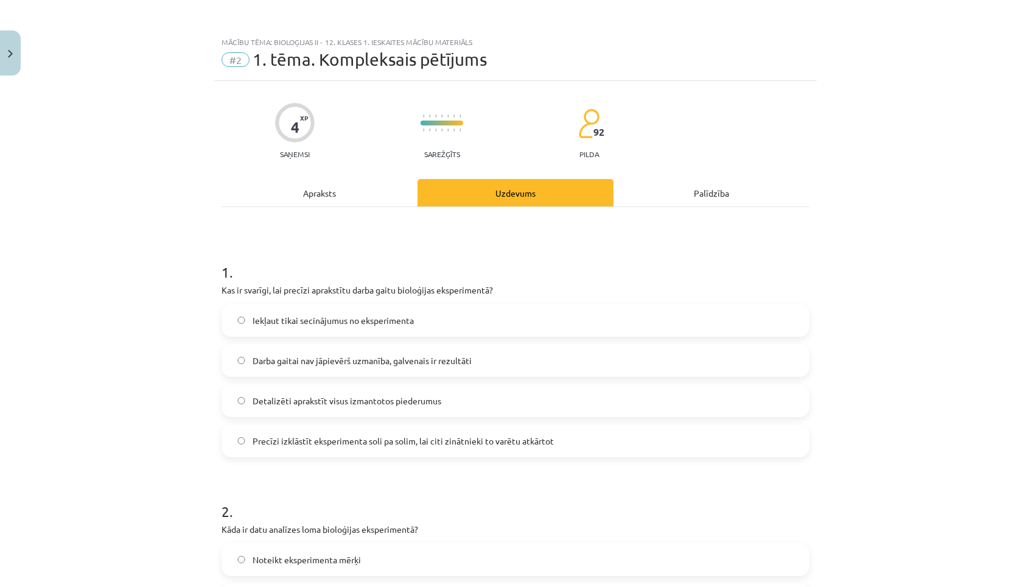
scroll to position [0, 0]
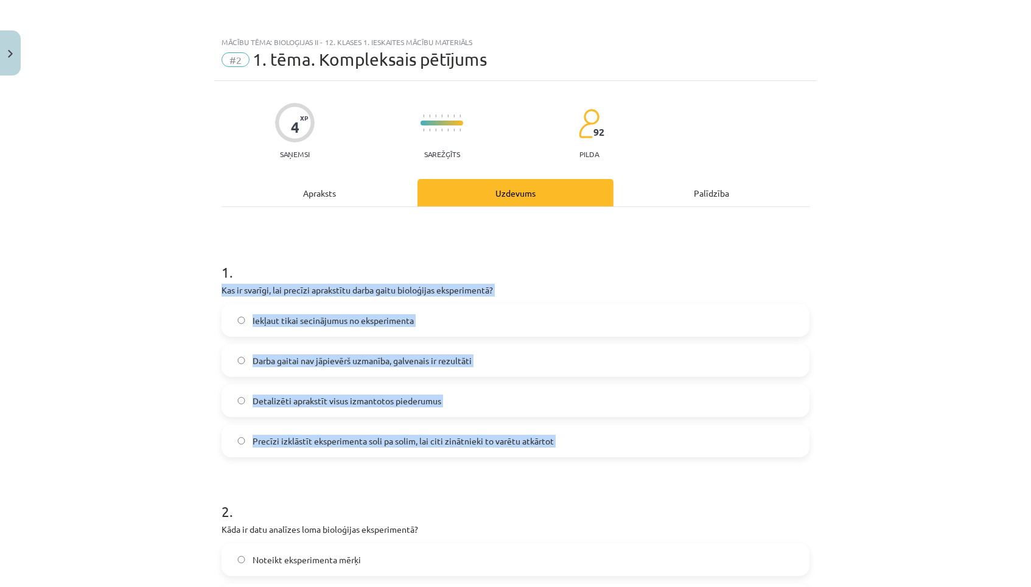
drag, startPoint x: 217, startPoint y: 286, endPoint x: 533, endPoint y: 456, distance: 359.6
copy div "Kas ir svarīgi, lai precīzi aprakstītu darba gaitu bioloģijas eksperimentā? Iek…"
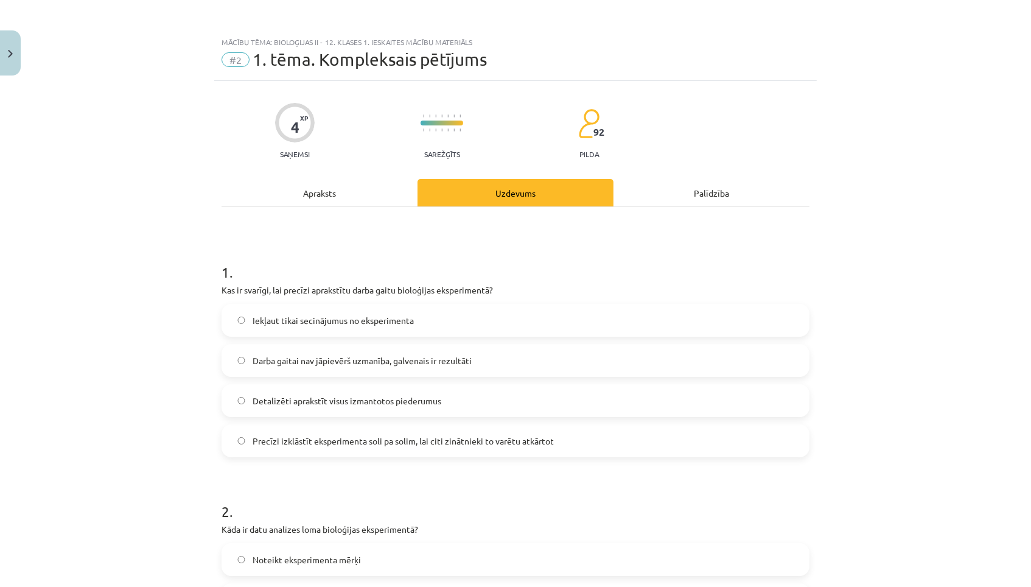
click at [570, 447] on label "Precīzi izklāstīt eksperimenta soli pa solim, lai citi zinātnieki to varētu atk…" at bounding box center [516, 441] width 586 height 30
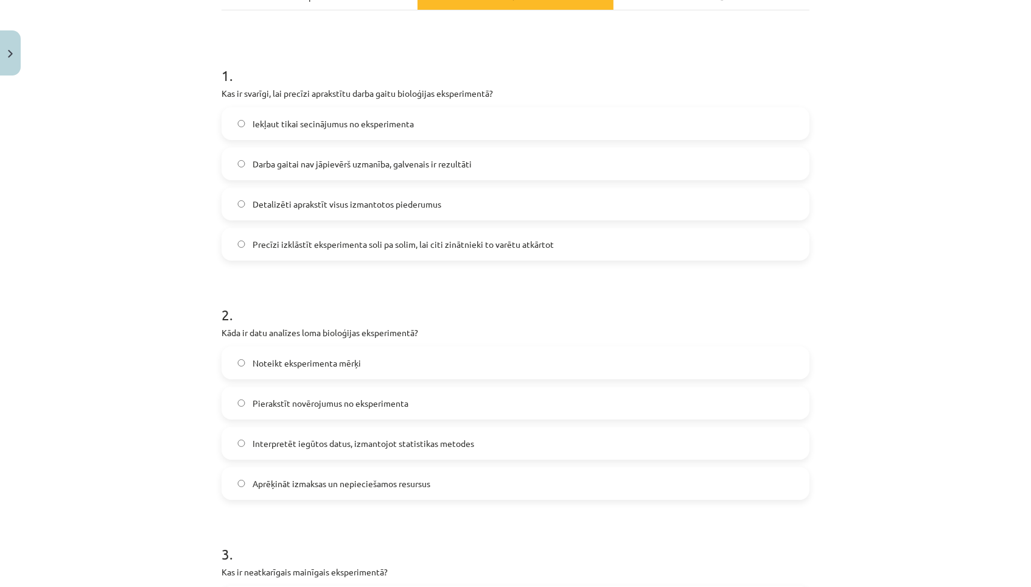
scroll to position [200, 0]
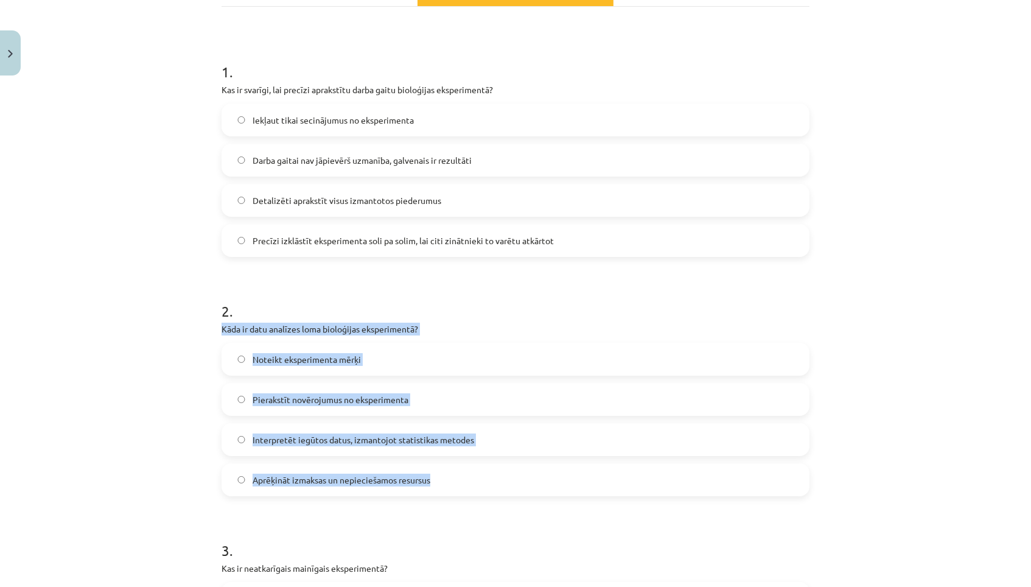
drag, startPoint x: 217, startPoint y: 321, endPoint x: 462, endPoint y: 481, distance: 292.2
click at [462, 481] on div "4 XP Saņemsi Sarežģīts 92 pilda Apraksts Uzdevums Palīdzība 1 . Kas ir svarīgi,…" at bounding box center [515, 483] width 603 height 1205
copy div "Kāda ir datu analīzes loma bioloģijas eksperimentā? Noteikt eksperimenta mērķi …"
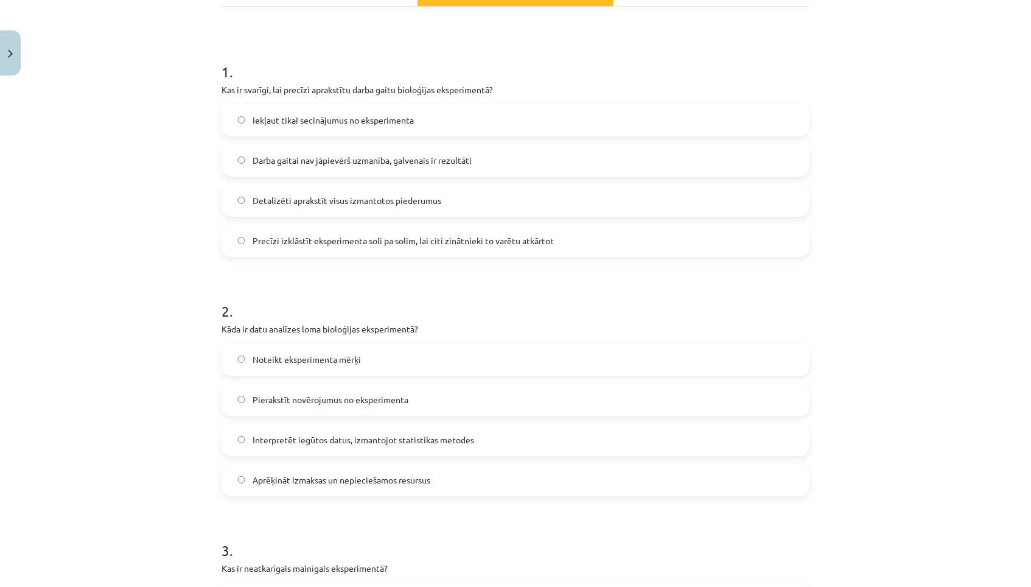
click at [480, 438] on label "Interpretēt iegūtos datus, izmantojot statistikas metodes" at bounding box center [516, 439] width 586 height 30
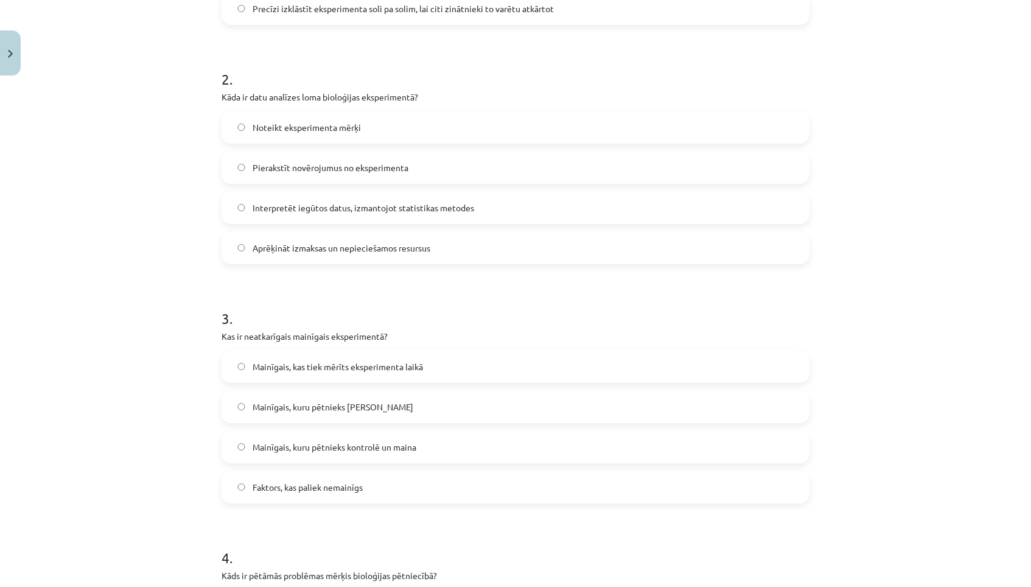
scroll to position [437, 0]
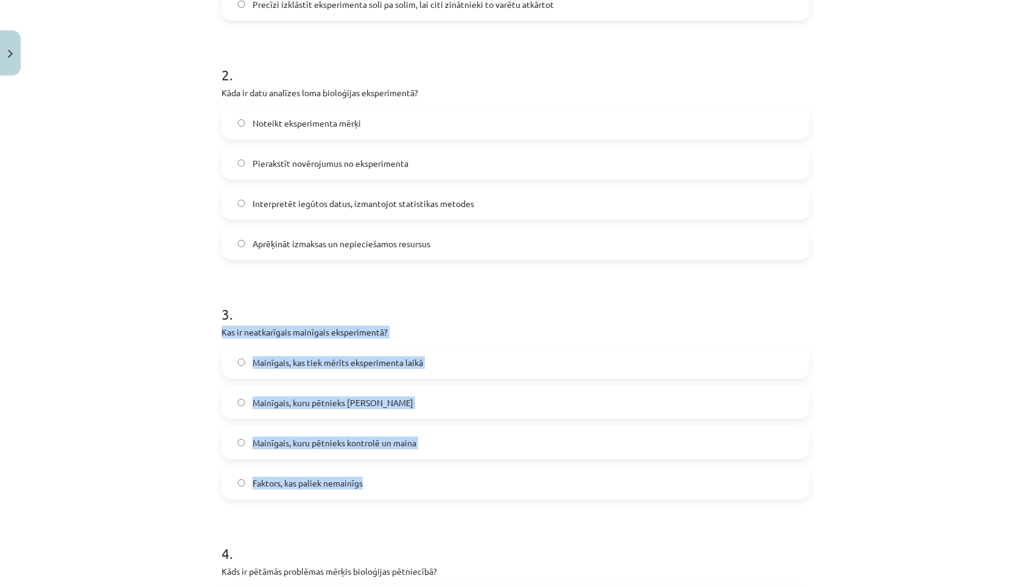
drag, startPoint x: 220, startPoint y: 325, endPoint x: 376, endPoint y: 471, distance: 213.2
click at [376, 472] on div "4 XP Saņemsi Sarežģīts 92 pilda Apraksts Uzdevums Palīdzība 1 . Kas ir svarīgi,…" at bounding box center [515, 246] width 603 height 1205
copy div "Kas ir neatkarīgais mainīgais eksperimentā? Mainīgais, kas tiek mērīts eksperim…"
click at [437, 389] on label "Mainīgais, kuru pētnieks nemaina" at bounding box center [516, 402] width 586 height 30
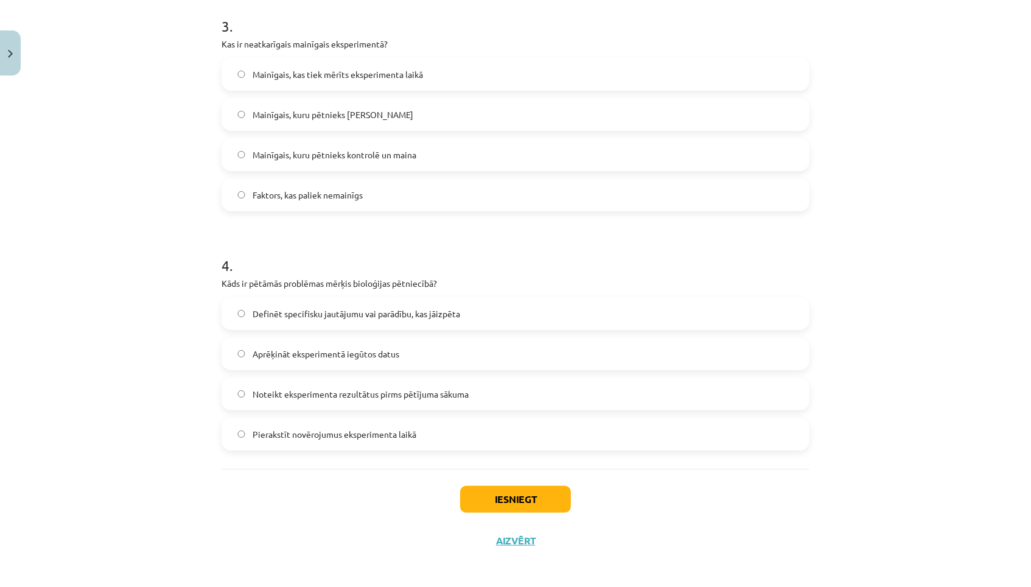
scroll to position [723, 0]
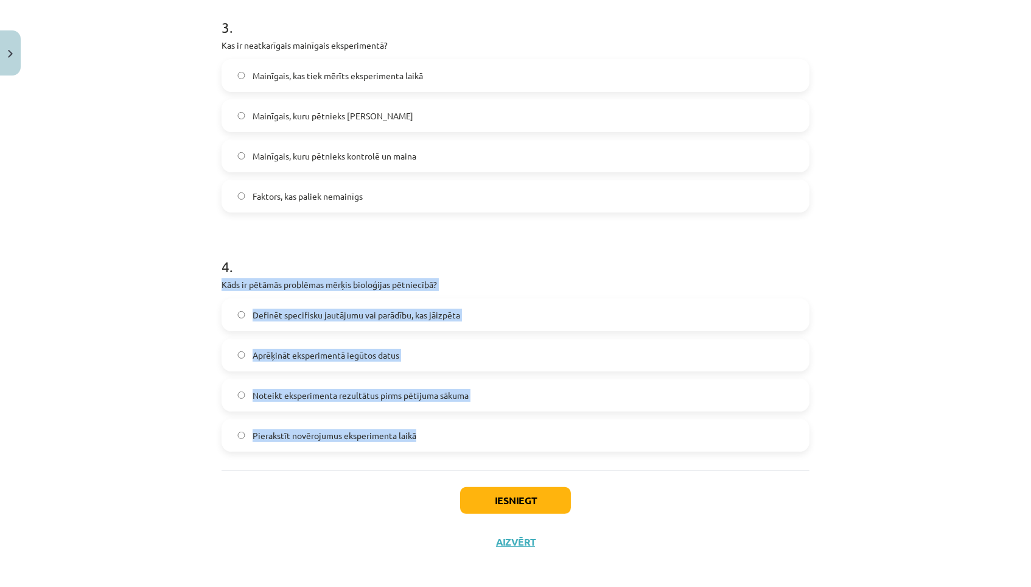
drag, startPoint x: 218, startPoint y: 279, endPoint x: 450, endPoint y: 434, distance: 278.8
copy div "Kāds ir pētāmās problēmas mērķis bioloģijas pētniecībā? Definēt specifisku jaut…"
click at [473, 301] on label "Definēt specifisku jautājumu vai parādību, kas jāizpēta" at bounding box center [516, 315] width 586 height 30
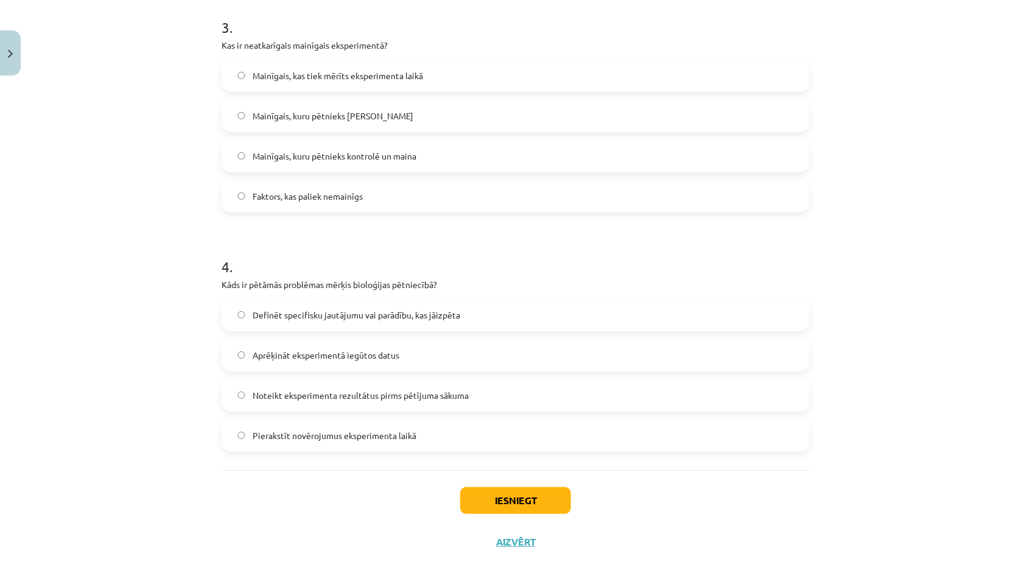
click at [516, 498] on button "Iesniegt" at bounding box center [515, 500] width 111 height 27
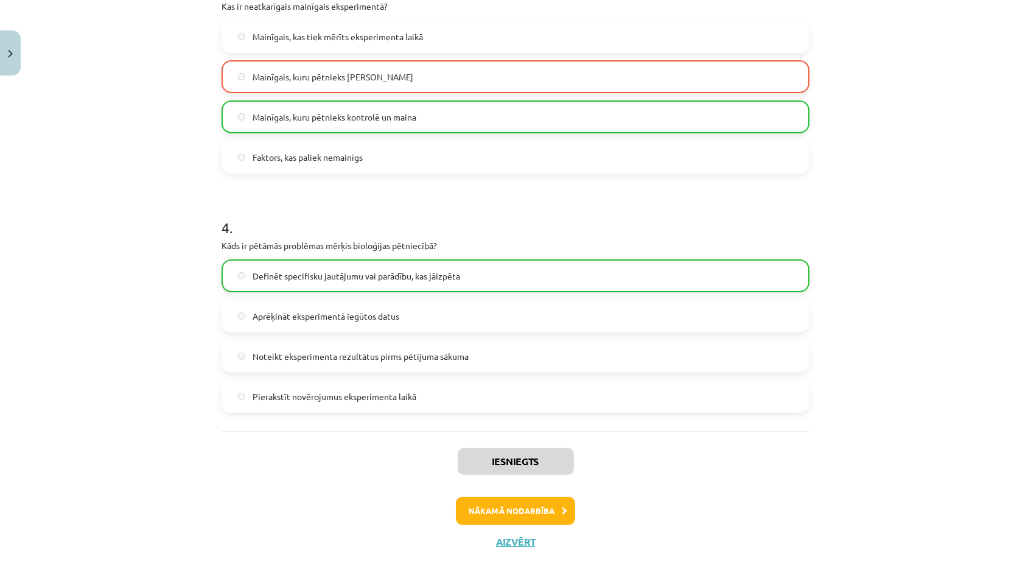
scroll to position [762, 0]
click at [516, 506] on button "Nākamā nodarbība" at bounding box center [515, 511] width 119 height 28
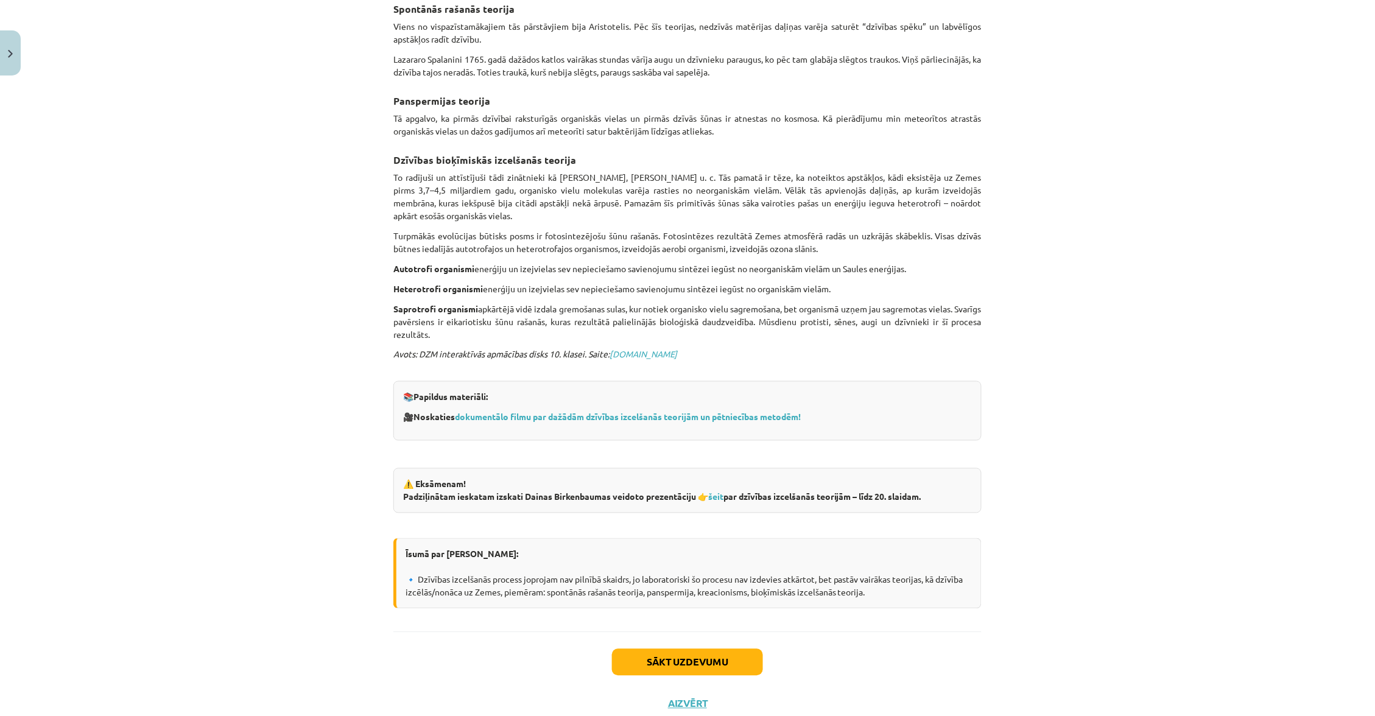
scroll to position [491, 0]
click at [713, 586] on button "Sākt uzdevumu" at bounding box center [687, 663] width 151 height 27
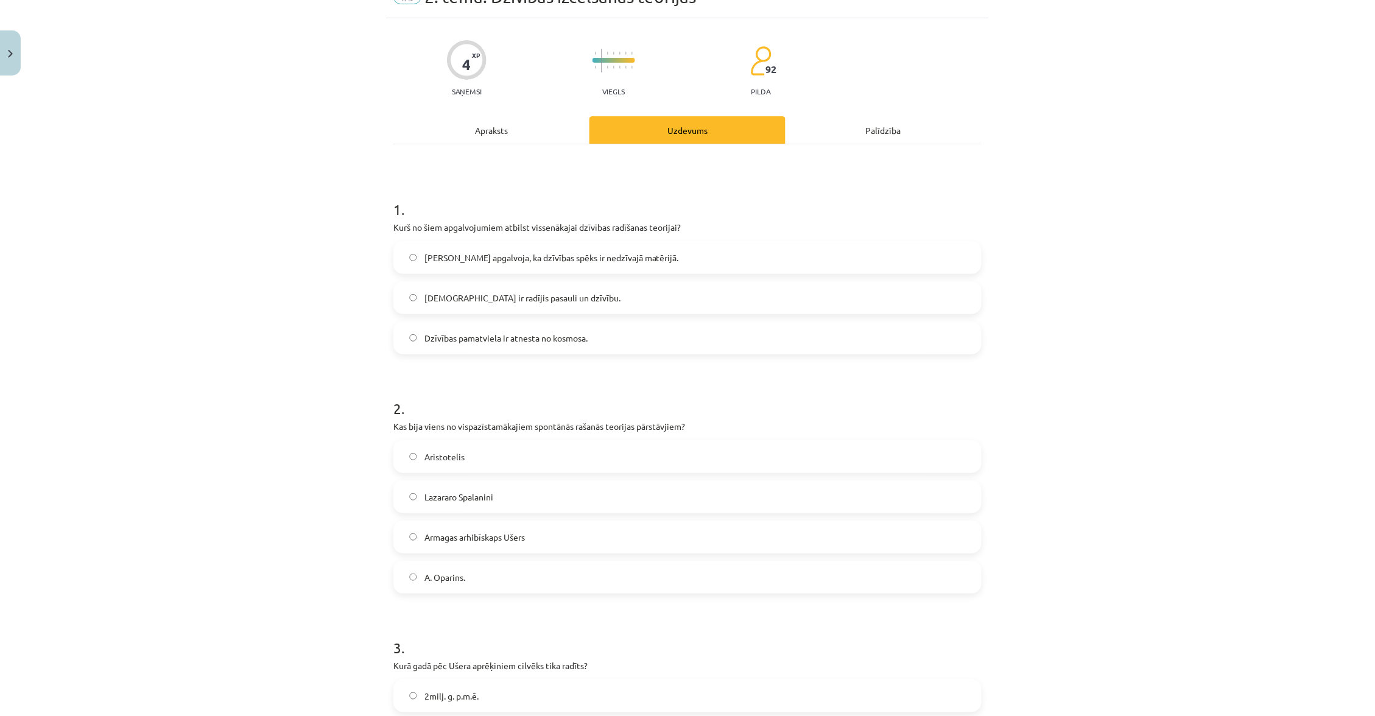
scroll to position [63, 0]
click at [516, 124] on div "Apraksts" at bounding box center [491, 129] width 196 height 27
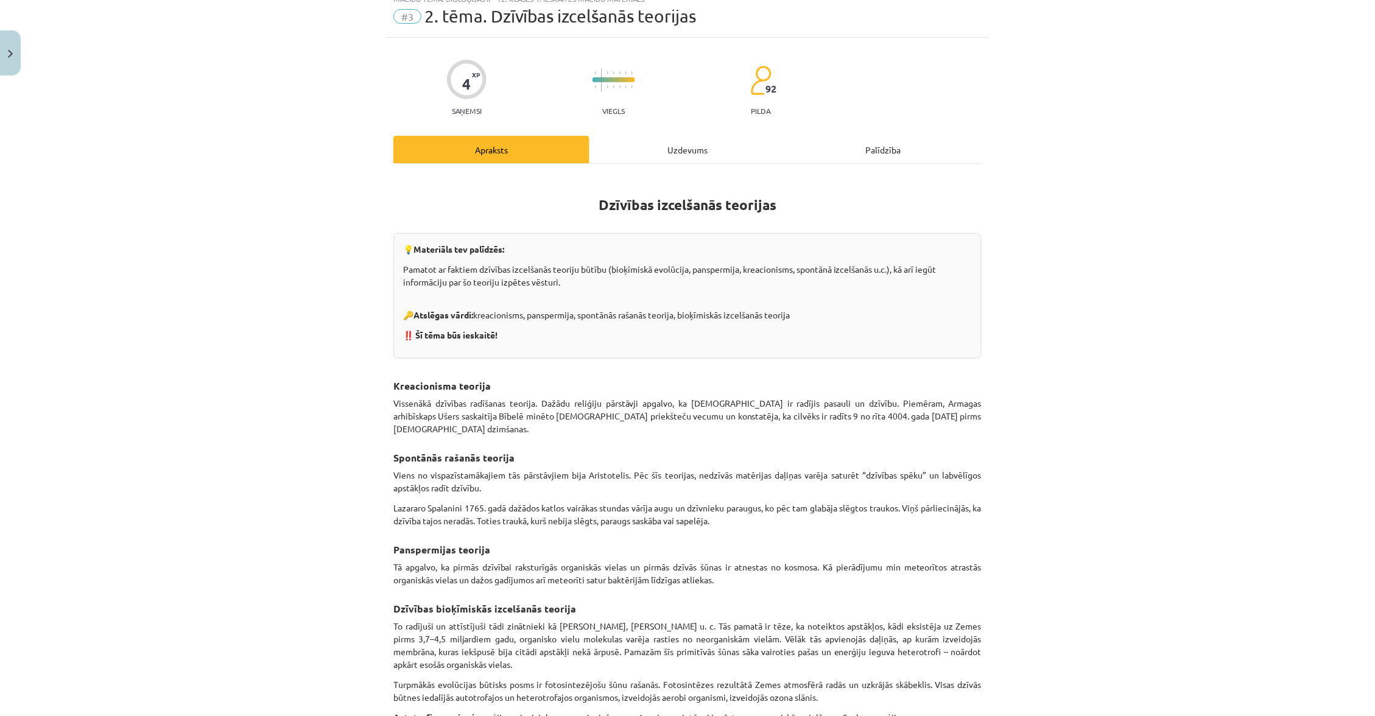
scroll to position [47, 0]
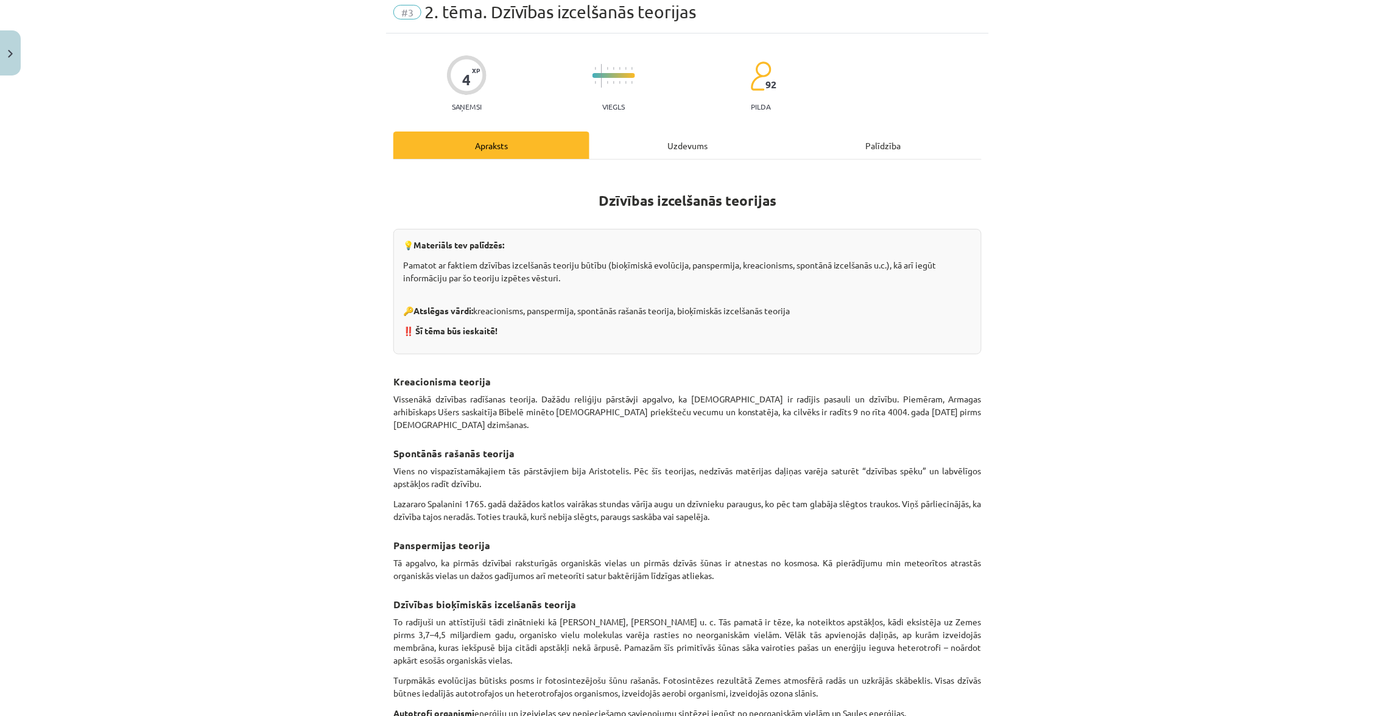
click at [671, 136] on div "Uzdevums" at bounding box center [687, 145] width 196 height 27
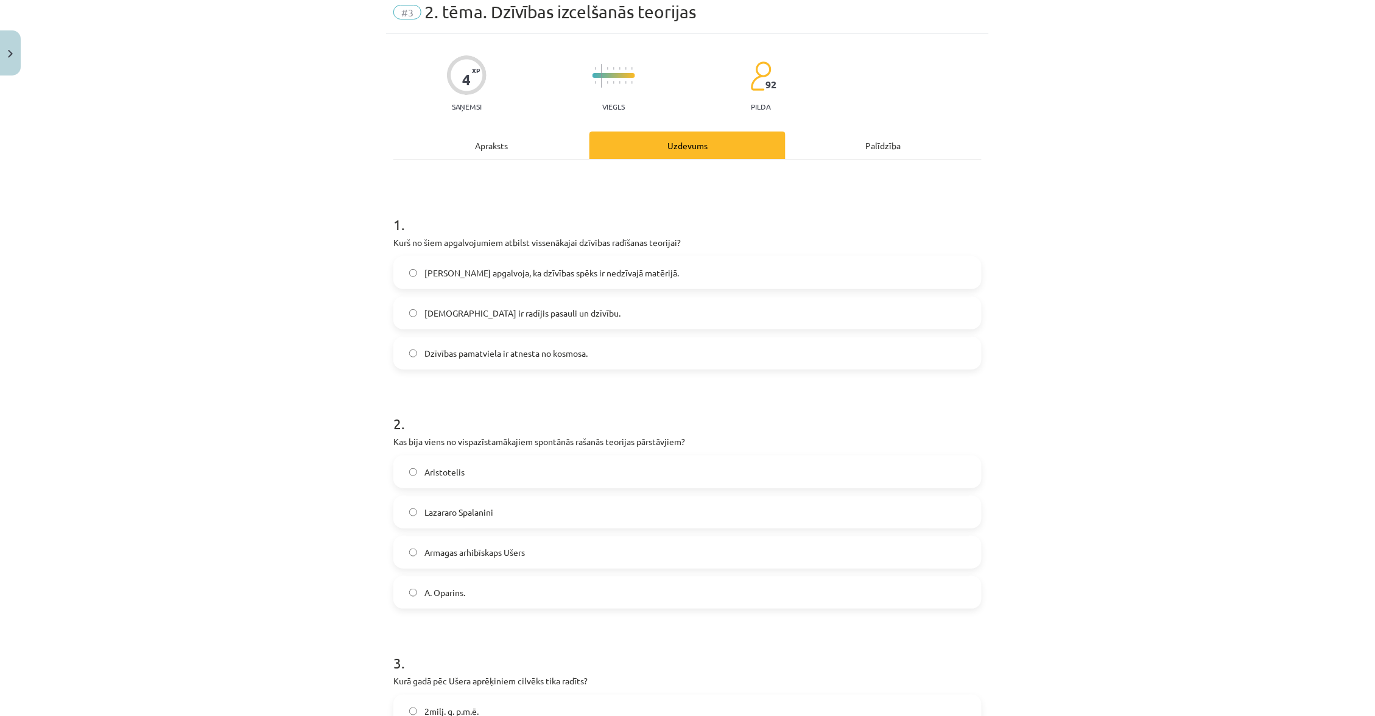
scroll to position [30, 0]
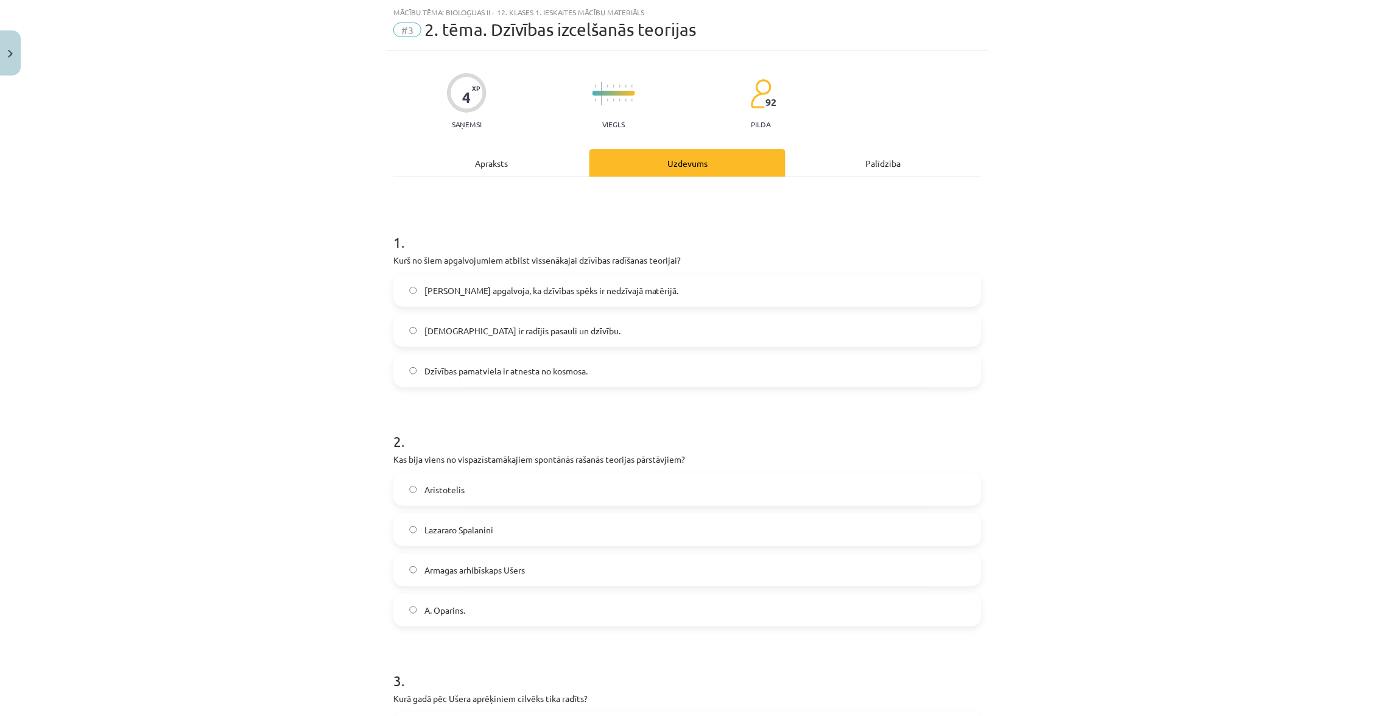
click at [444, 325] on span "Dievs ir radījis pasauli un dzīvību." at bounding box center [522, 331] width 196 height 13
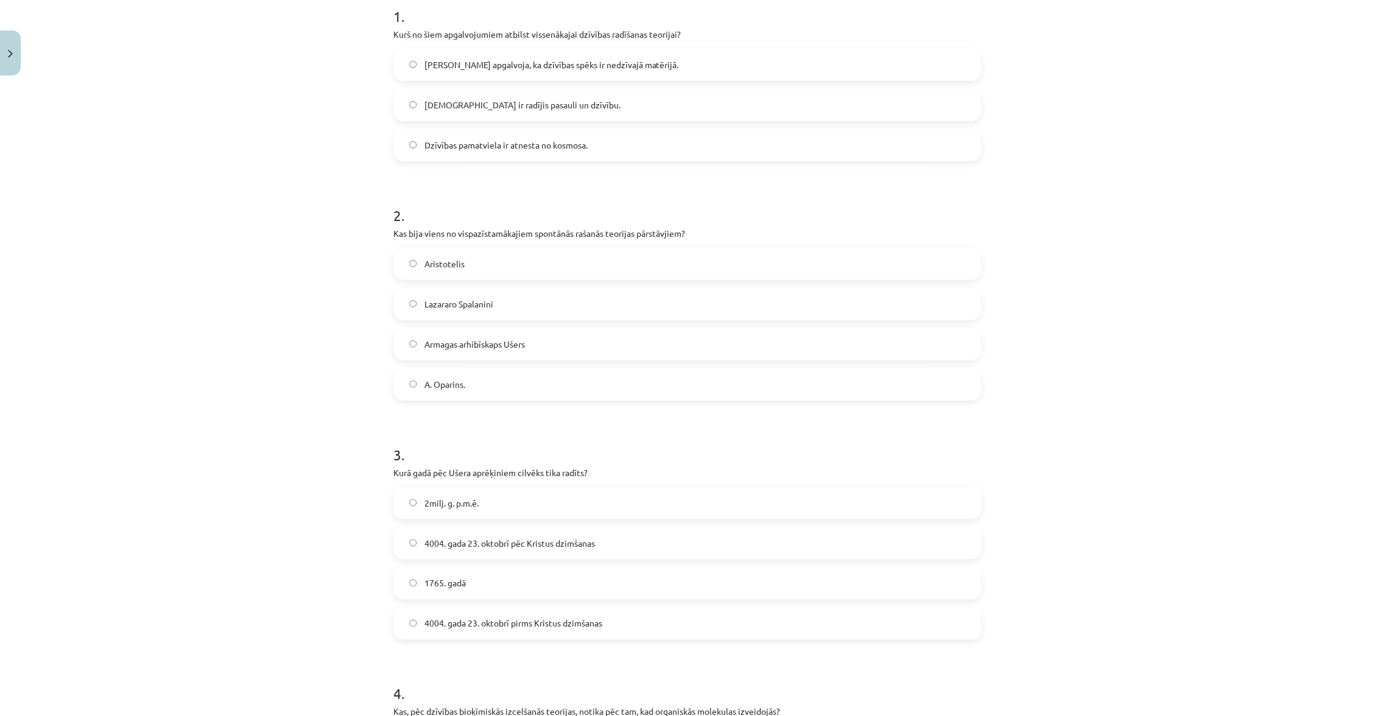
scroll to position [258, 0]
click at [581, 251] on label "Aristotelis" at bounding box center [688, 261] width 586 height 30
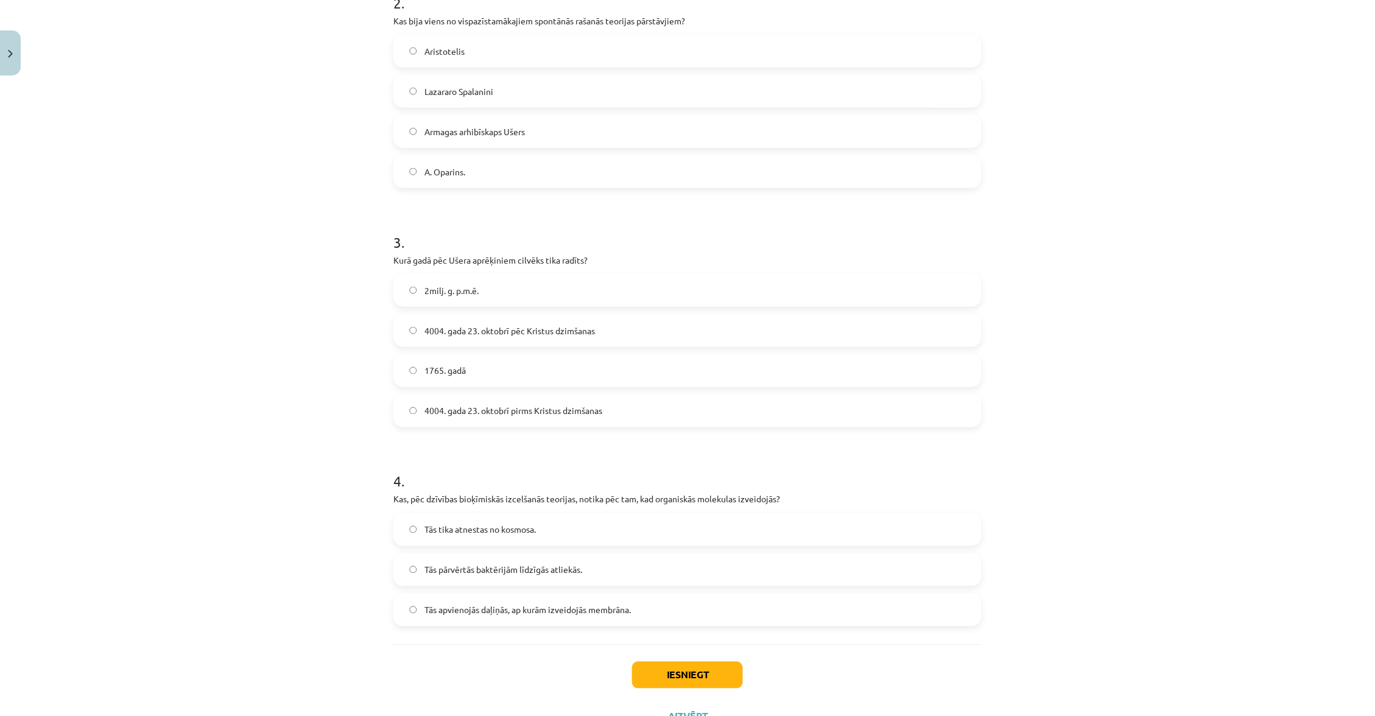
scroll to position [220, 0]
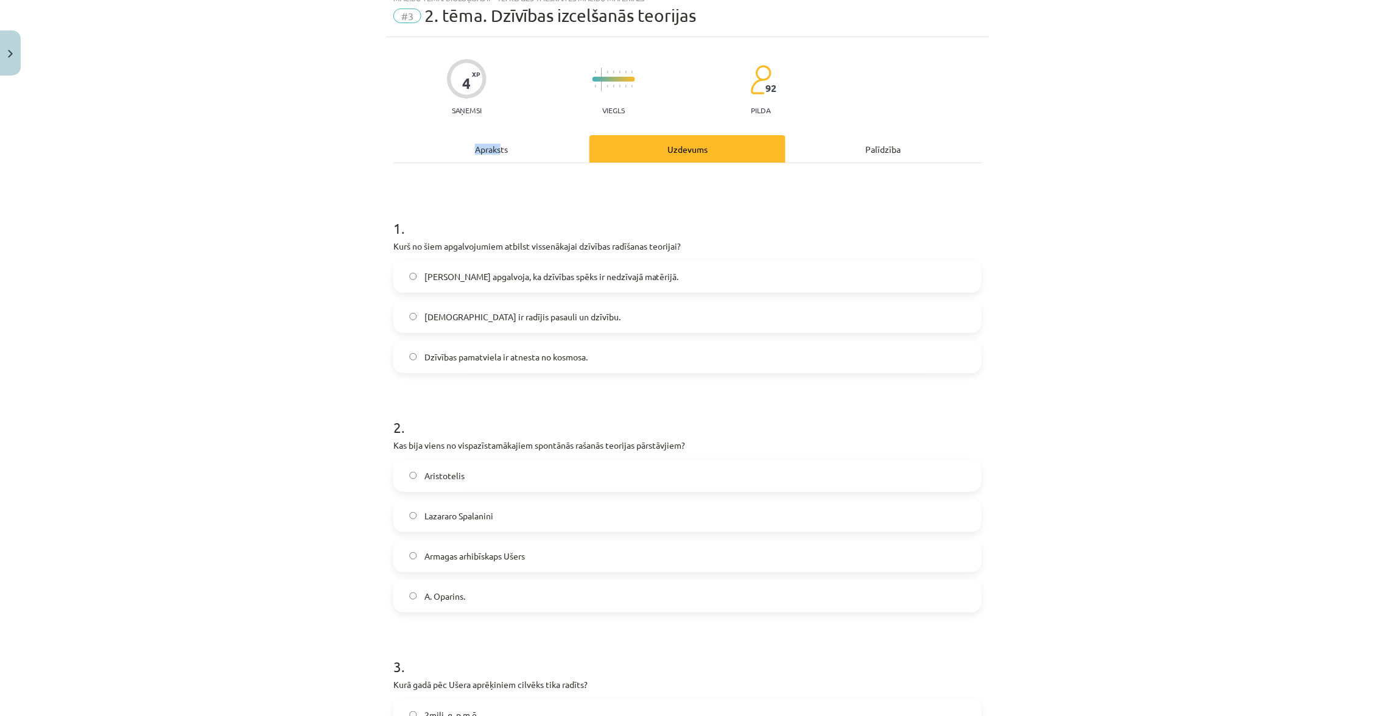
click at [500, 141] on div "Apraksts" at bounding box center [491, 148] width 196 height 27
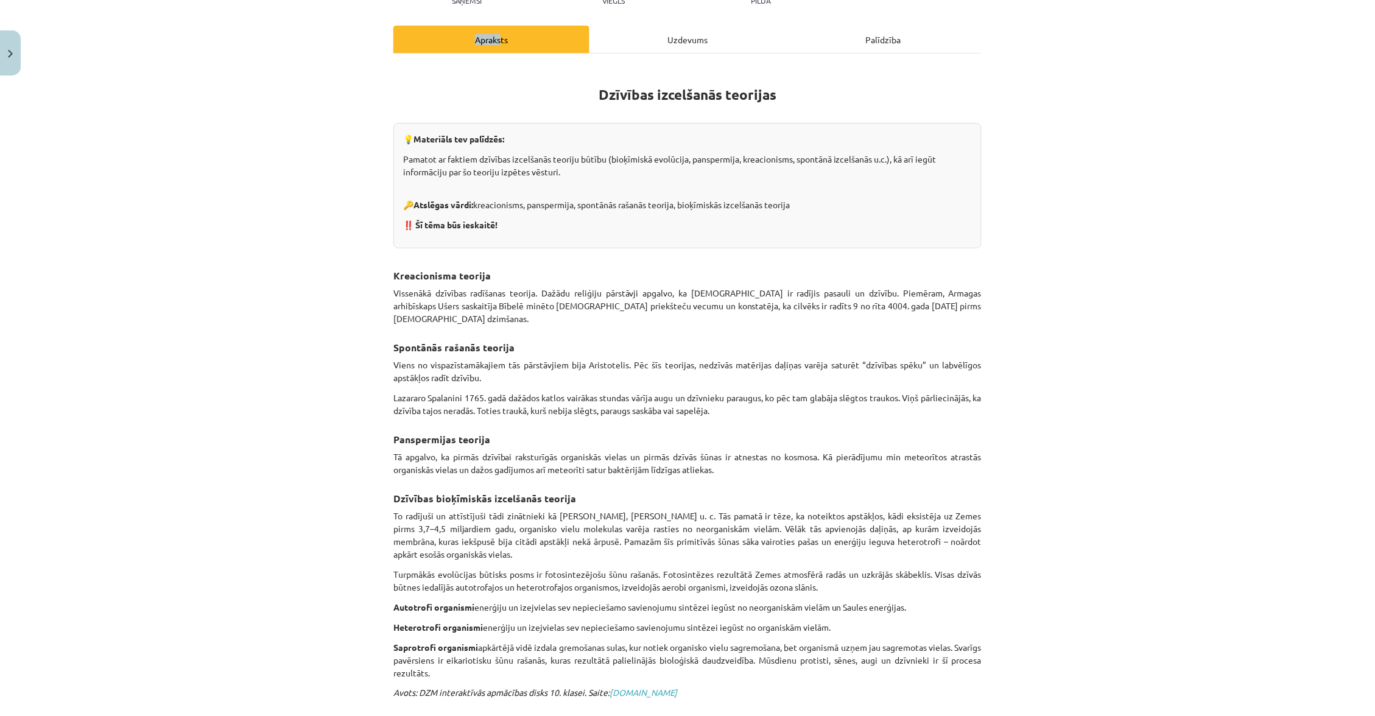
scroll to position [152, 0]
click at [717, 38] on div "Uzdevums" at bounding box center [687, 40] width 196 height 27
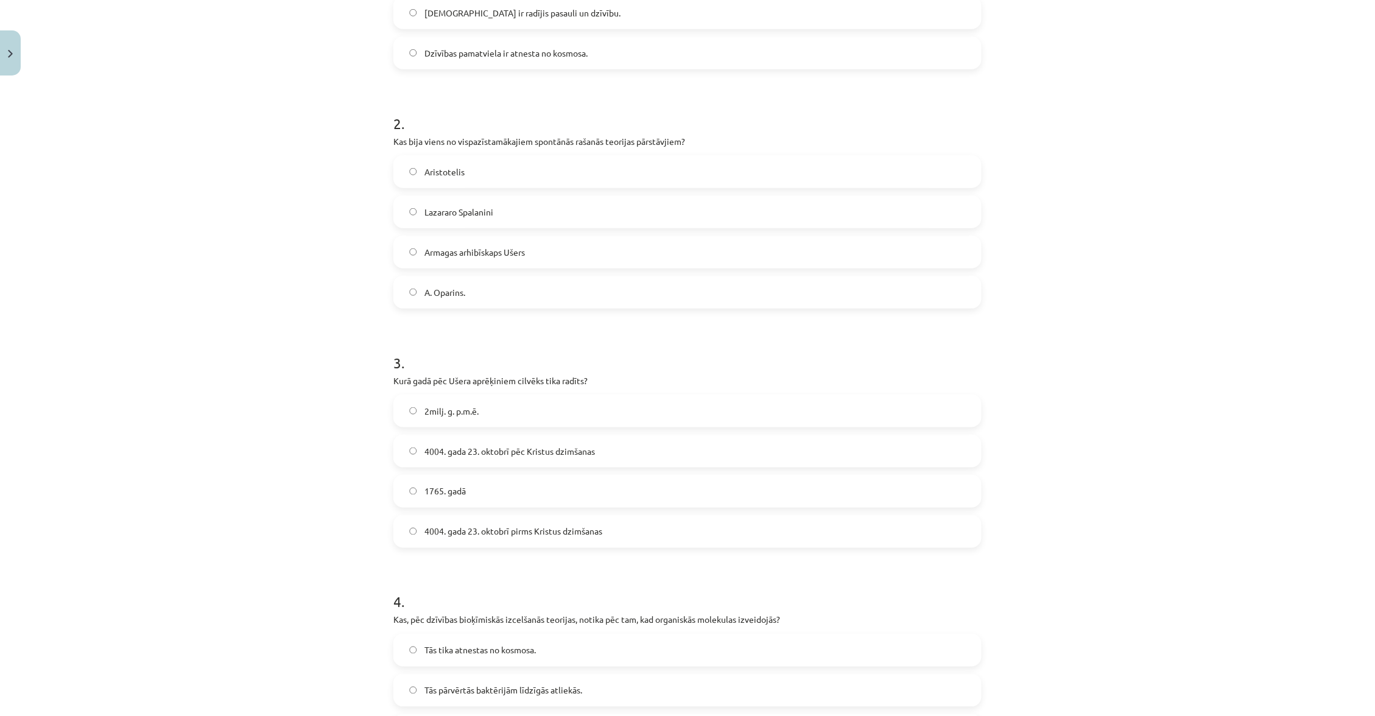
scroll to position [356, 0]
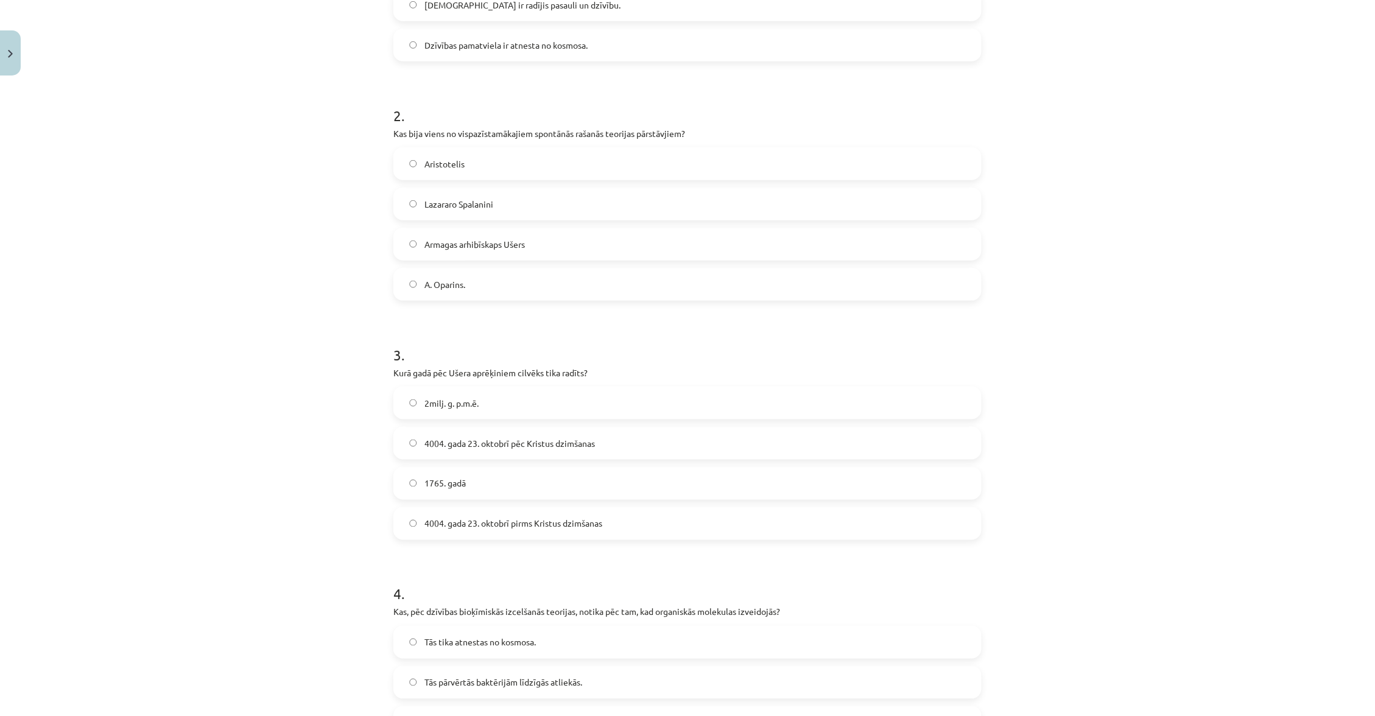
click at [533, 438] on span "4004. gada 23. oktobrī pēc Kristus dzimšanas" at bounding box center [509, 443] width 170 height 13
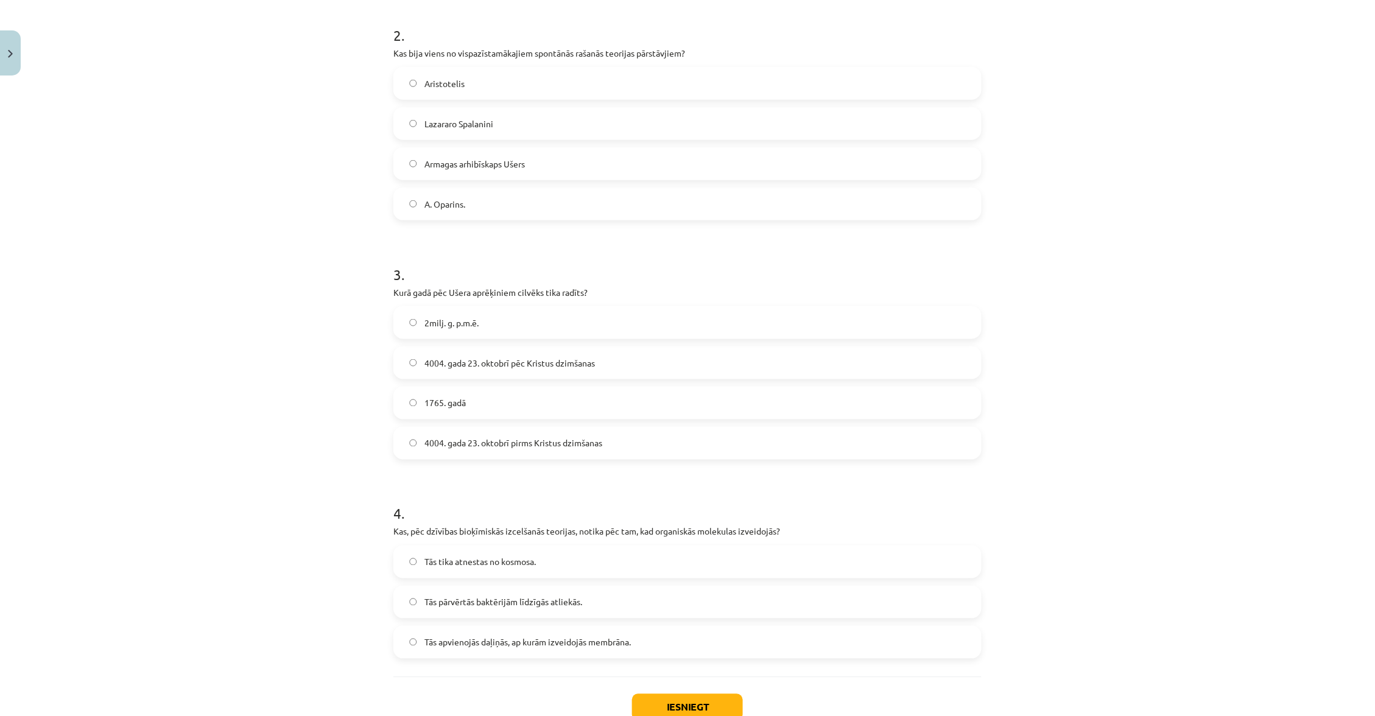
scroll to position [443, 0]
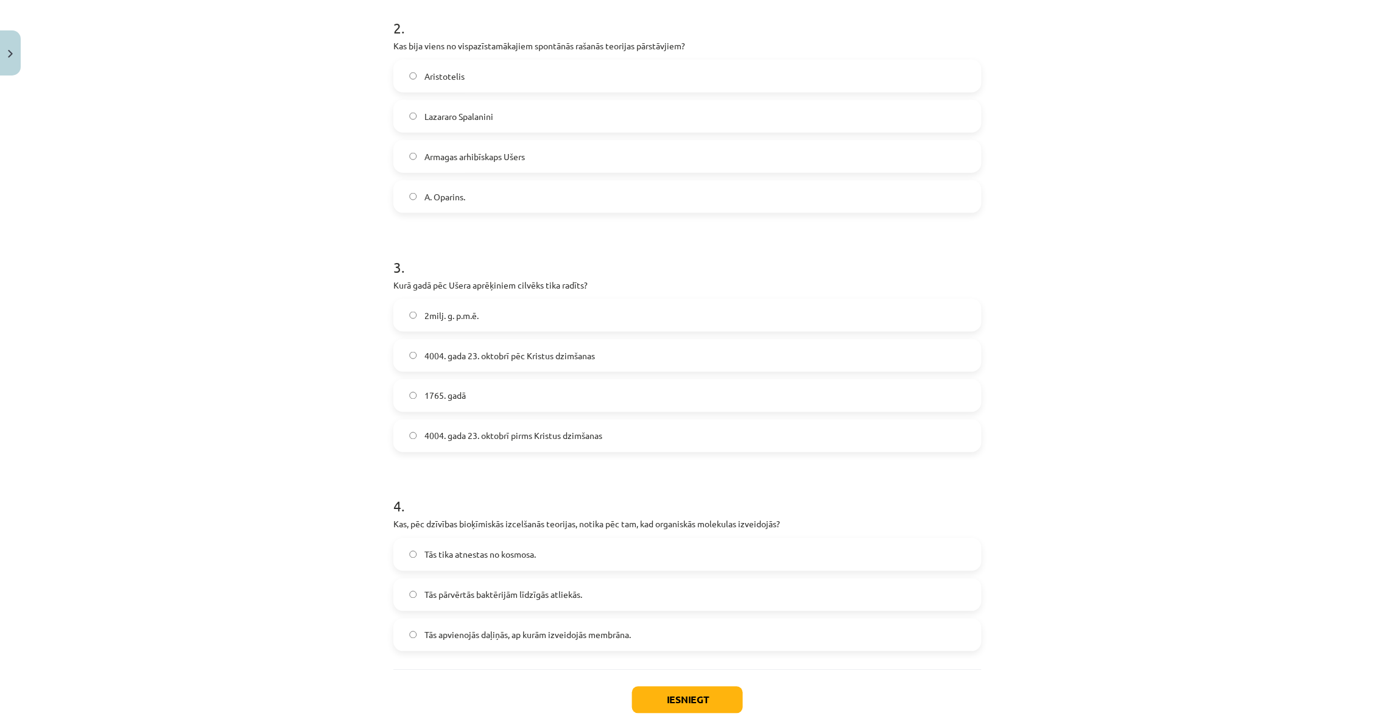
click at [549, 432] on span "4004. gada 23. oktobrī pirms Kristus dzimšanas" at bounding box center [513, 436] width 178 height 13
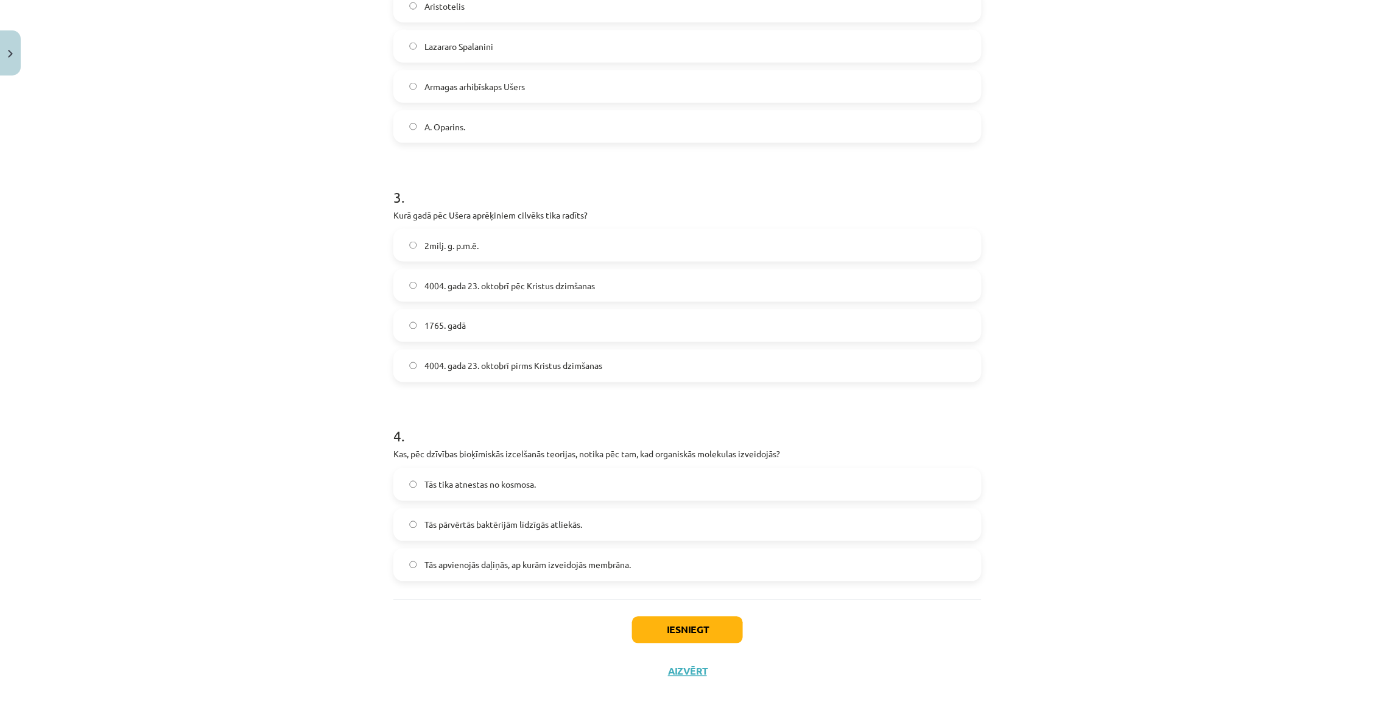
scroll to position [514, 0]
click at [647, 510] on label "Tās pārvērtās baktērijām līdzīgās atliekās." at bounding box center [688, 524] width 586 height 30
click at [663, 586] on button "Iesniegt" at bounding box center [687, 629] width 111 height 27
click at [701, 586] on button "Iesniegt" at bounding box center [687, 629] width 111 height 27
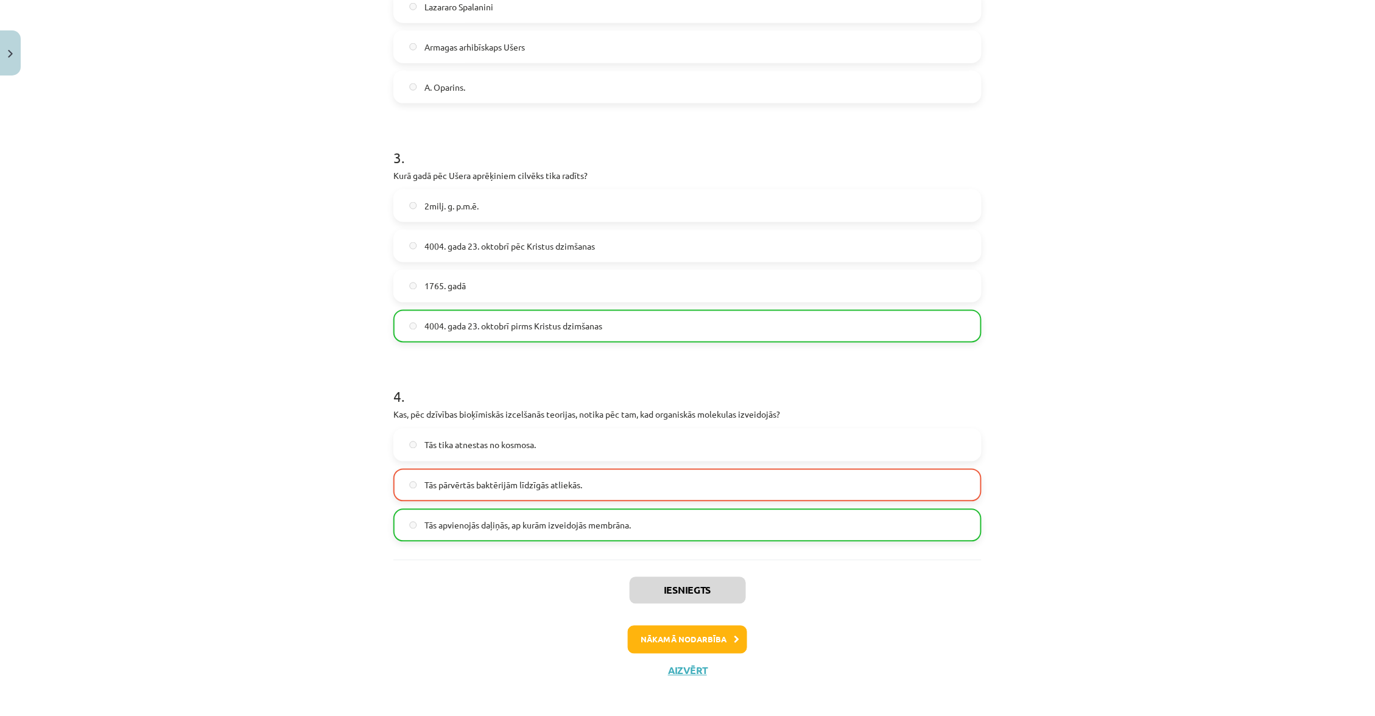
scroll to position [552, 0]
click at [696, 586] on button "Aizvērt" at bounding box center [687, 671] width 46 height 12
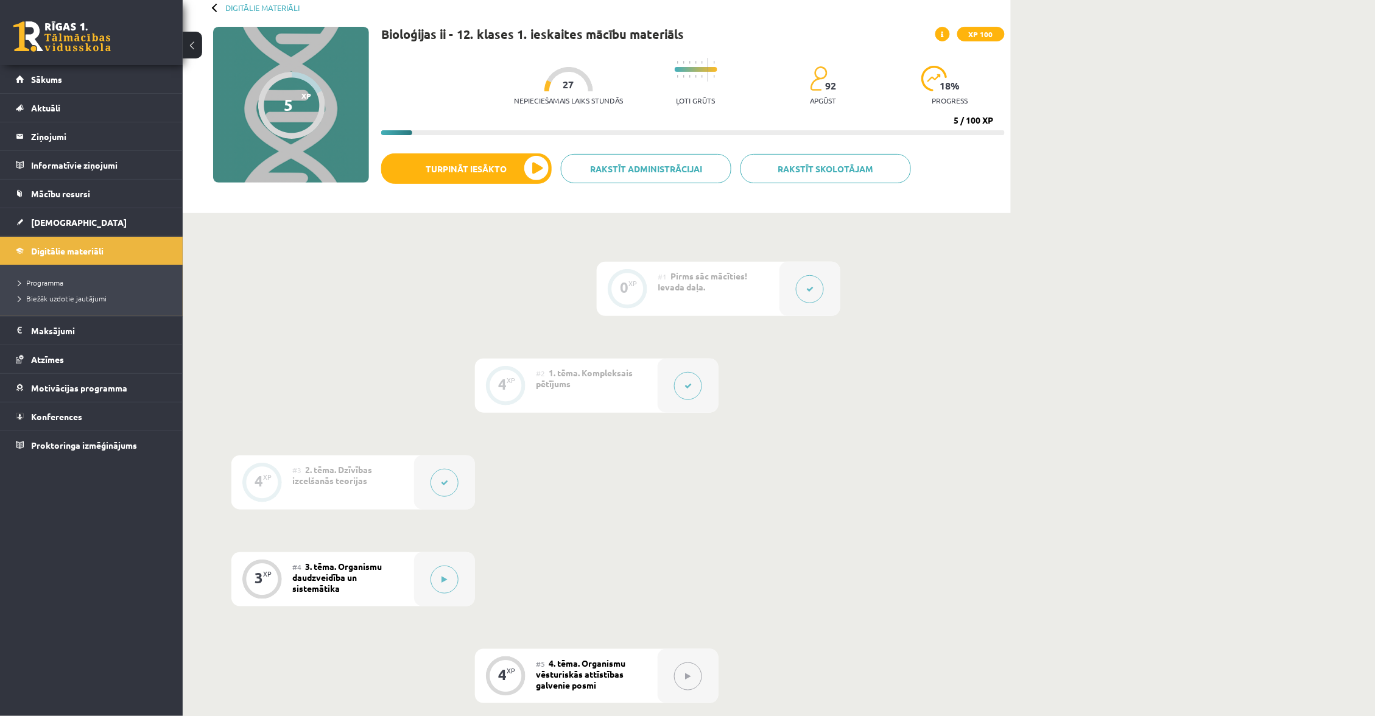
scroll to position [71, 0]
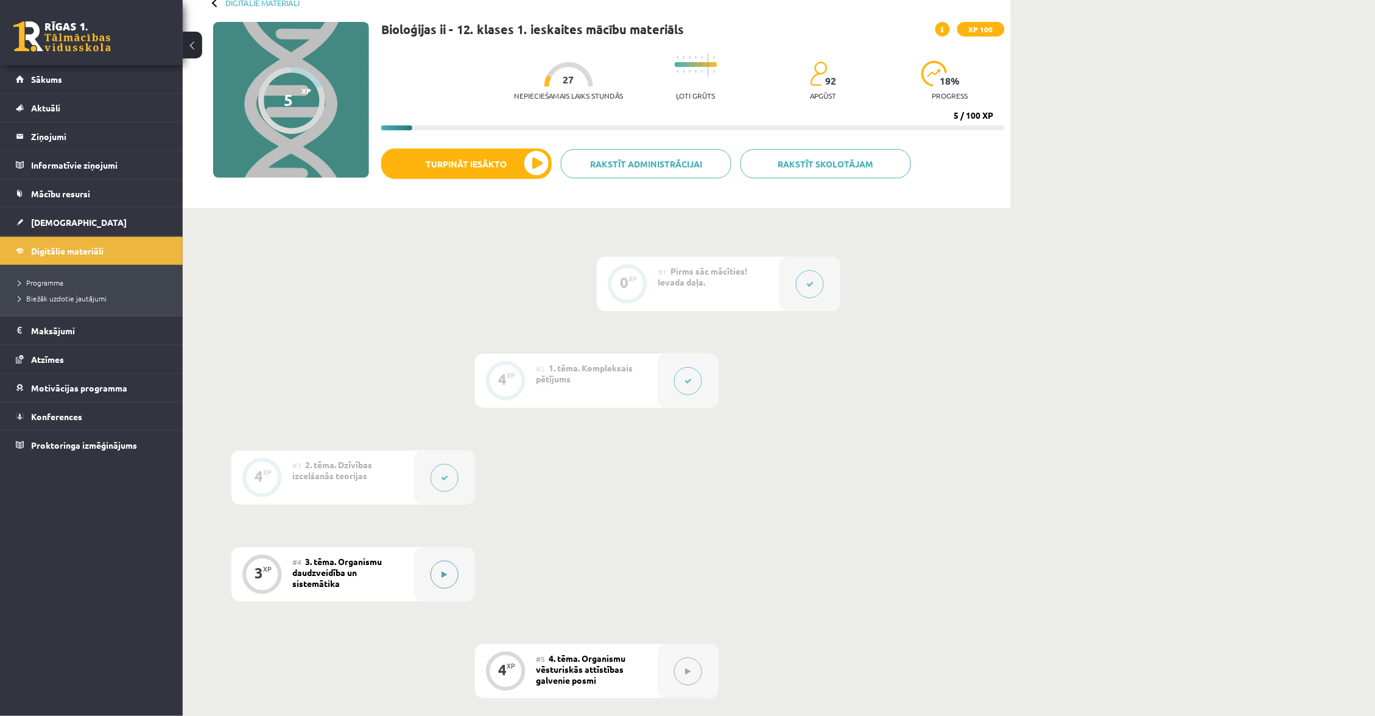
click at [439, 574] on button at bounding box center [444, 575] width 28 height 28
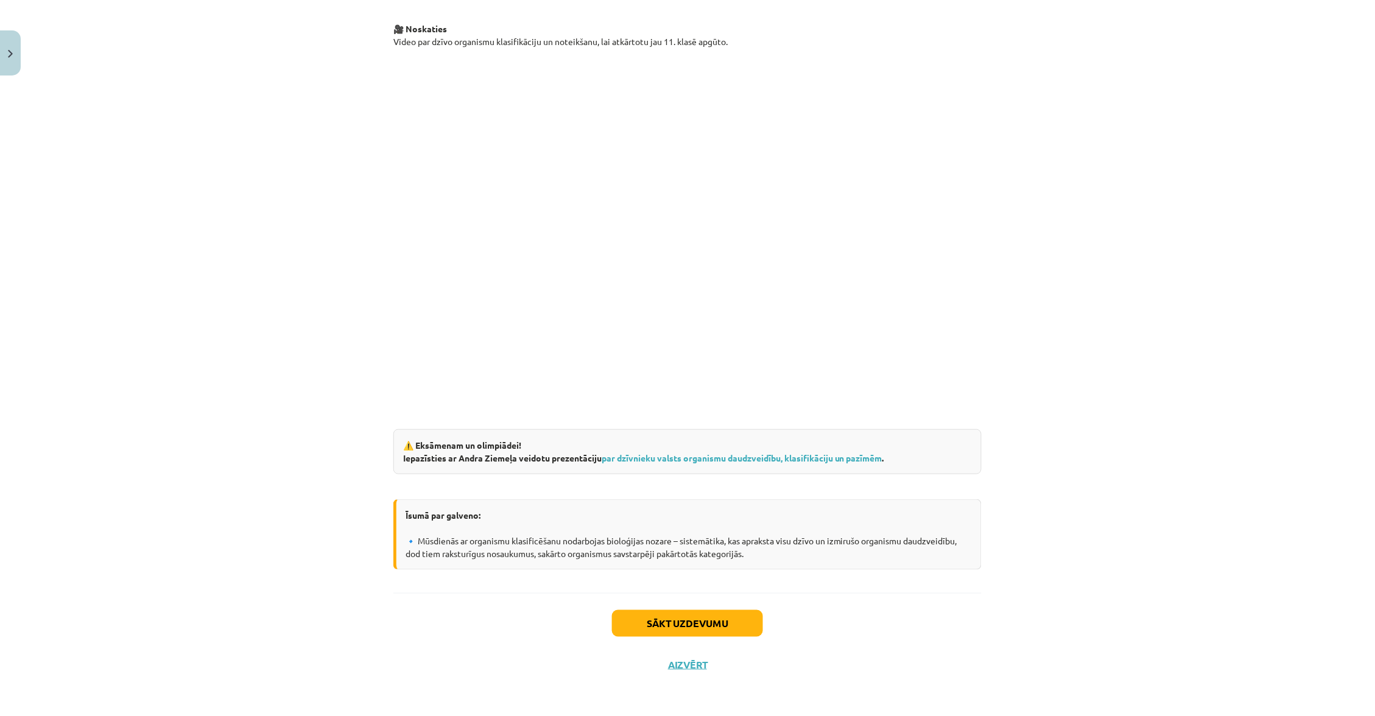
scroll to position [1800, 0]
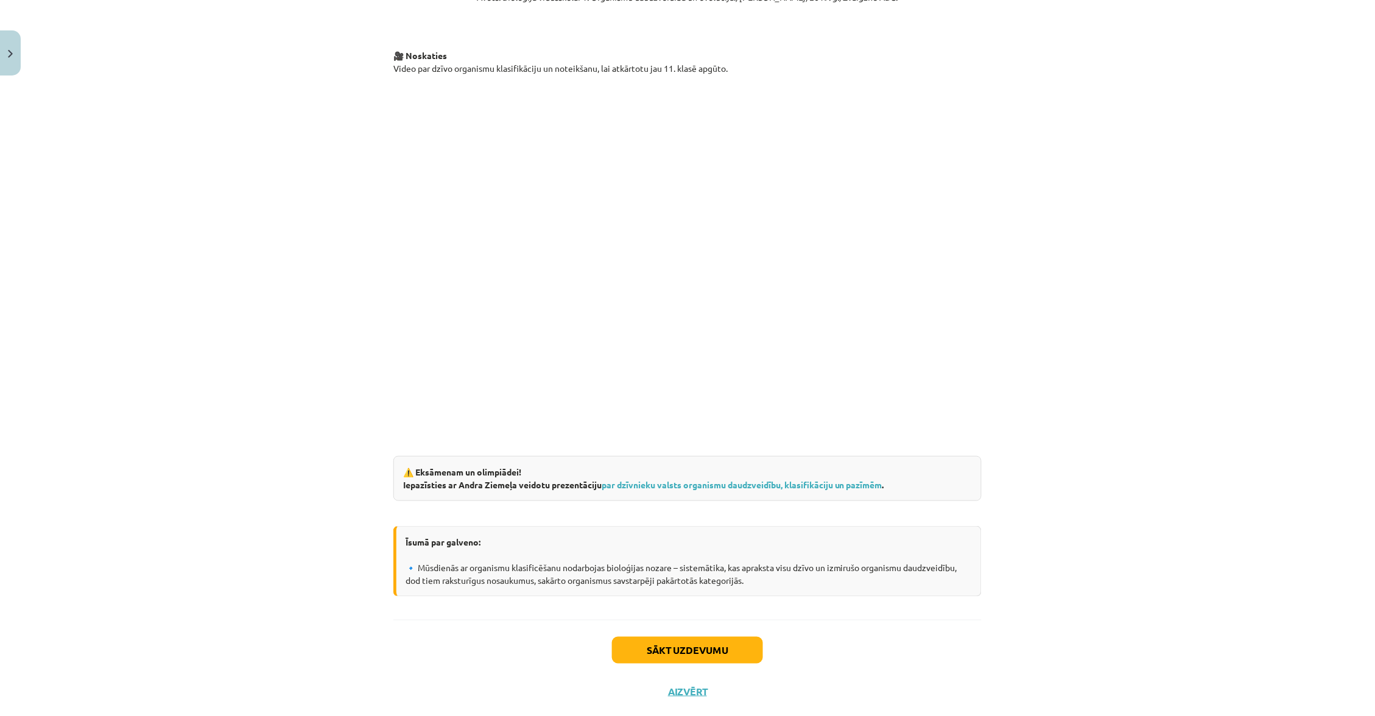
click at [697, 586] on button "Aizvērt" at bounding box center [687, 692] width 46 height 12
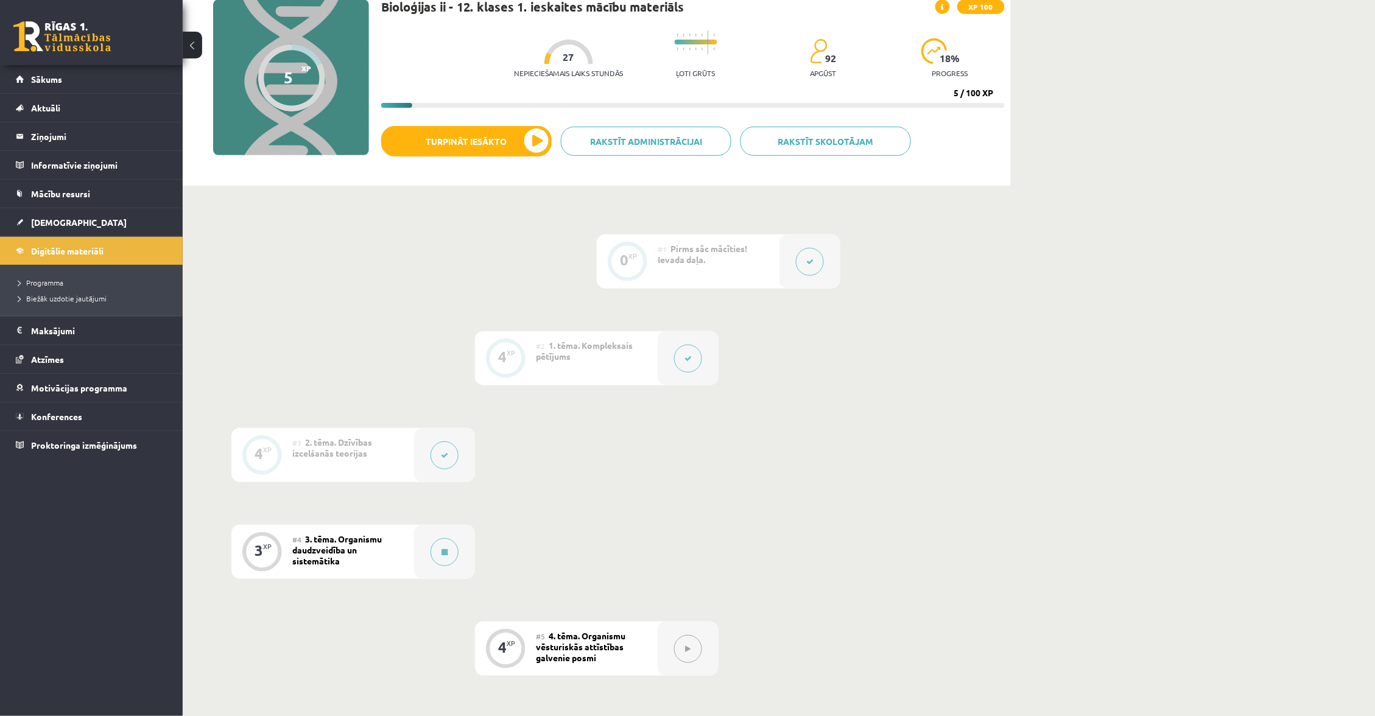
scroll to position [6, 0]
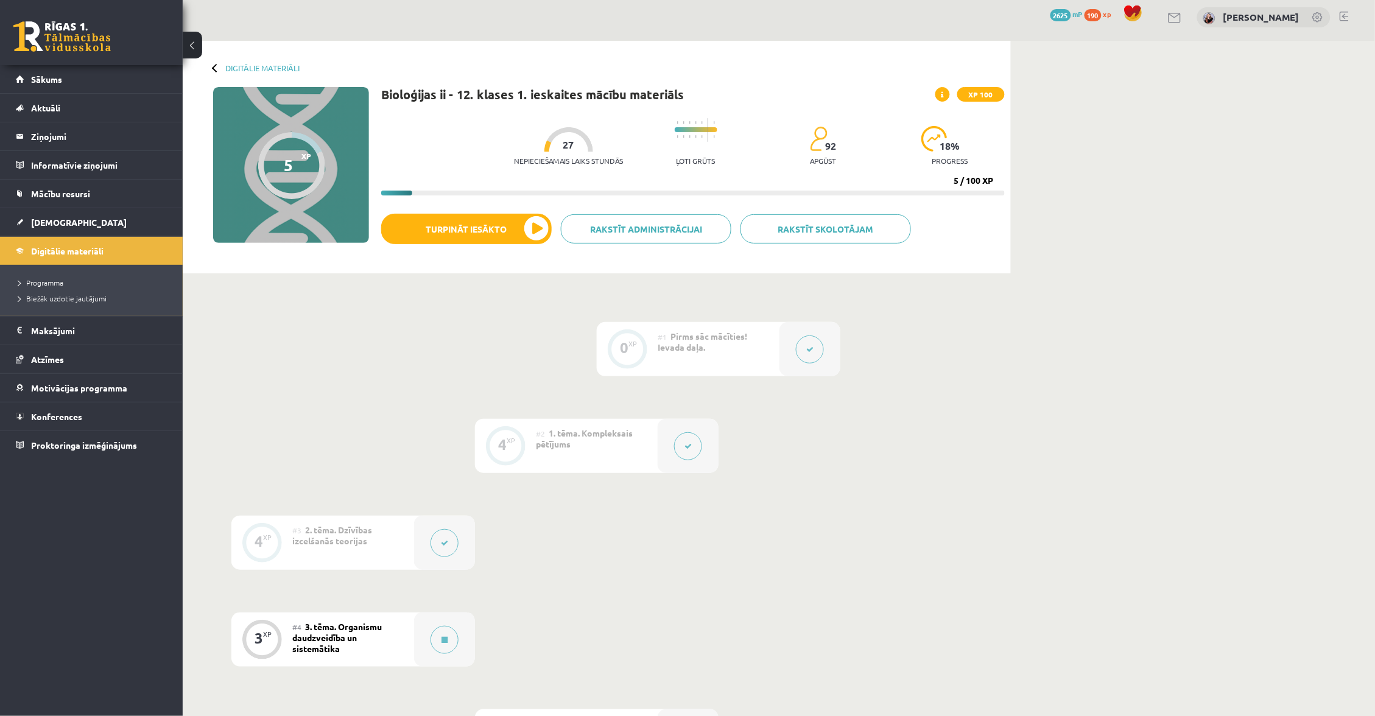
click at [689, 447] on icon at bounding box center [687, 446] width 7 height 7
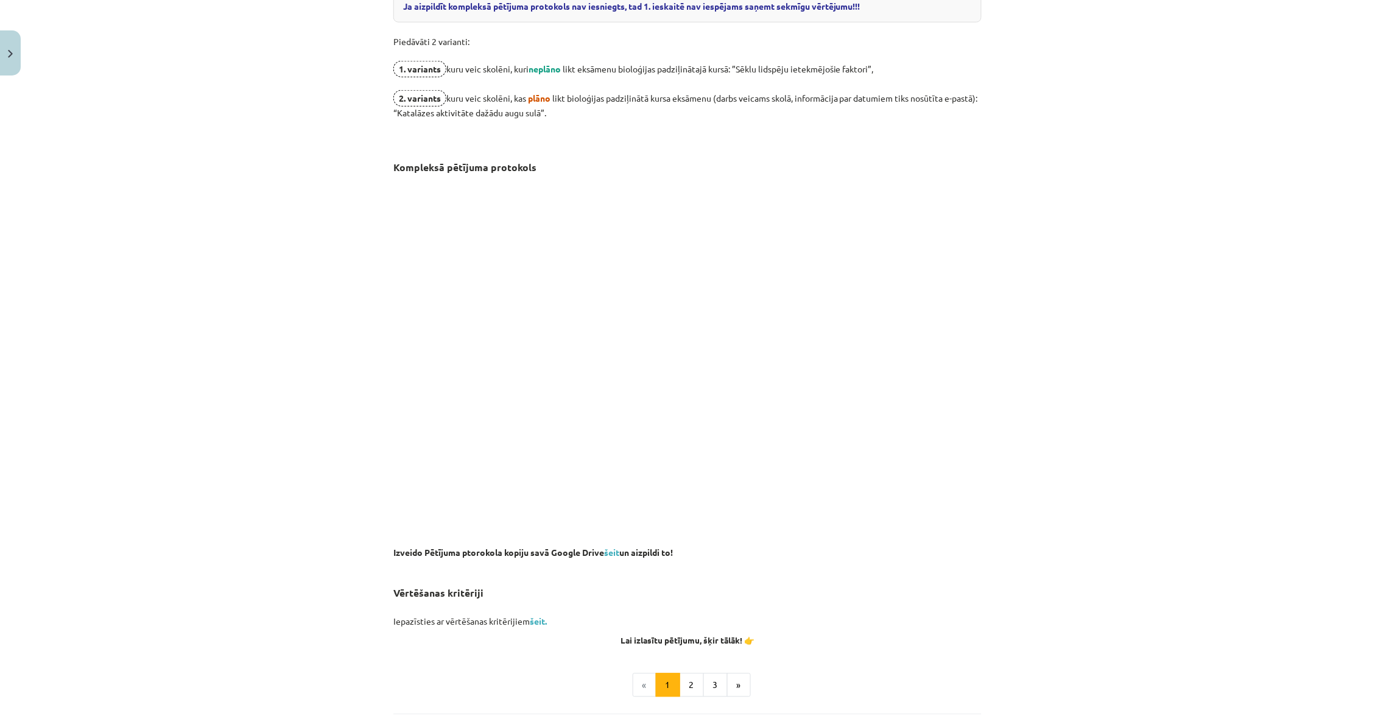
scroll to position [359, 0]
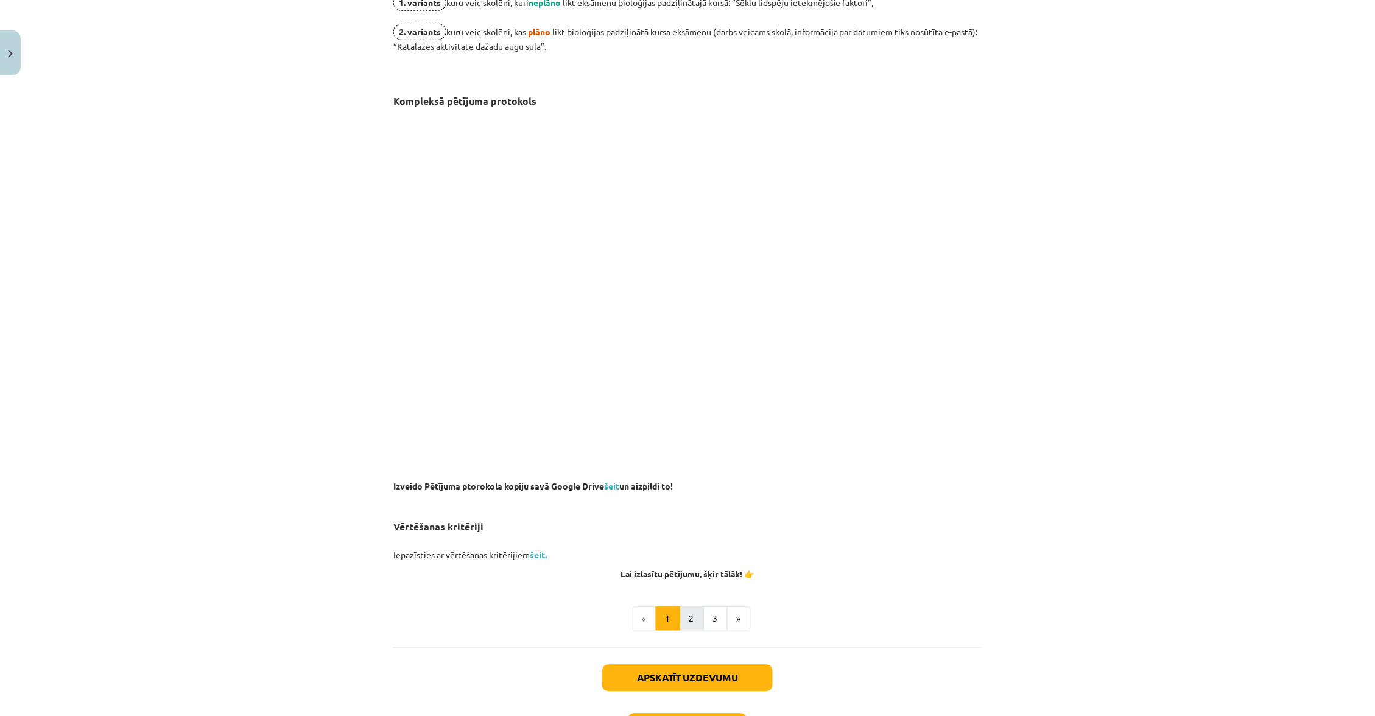
click at [688, 586] on button "2" at bounding box center [691, 619] width 24 height 24
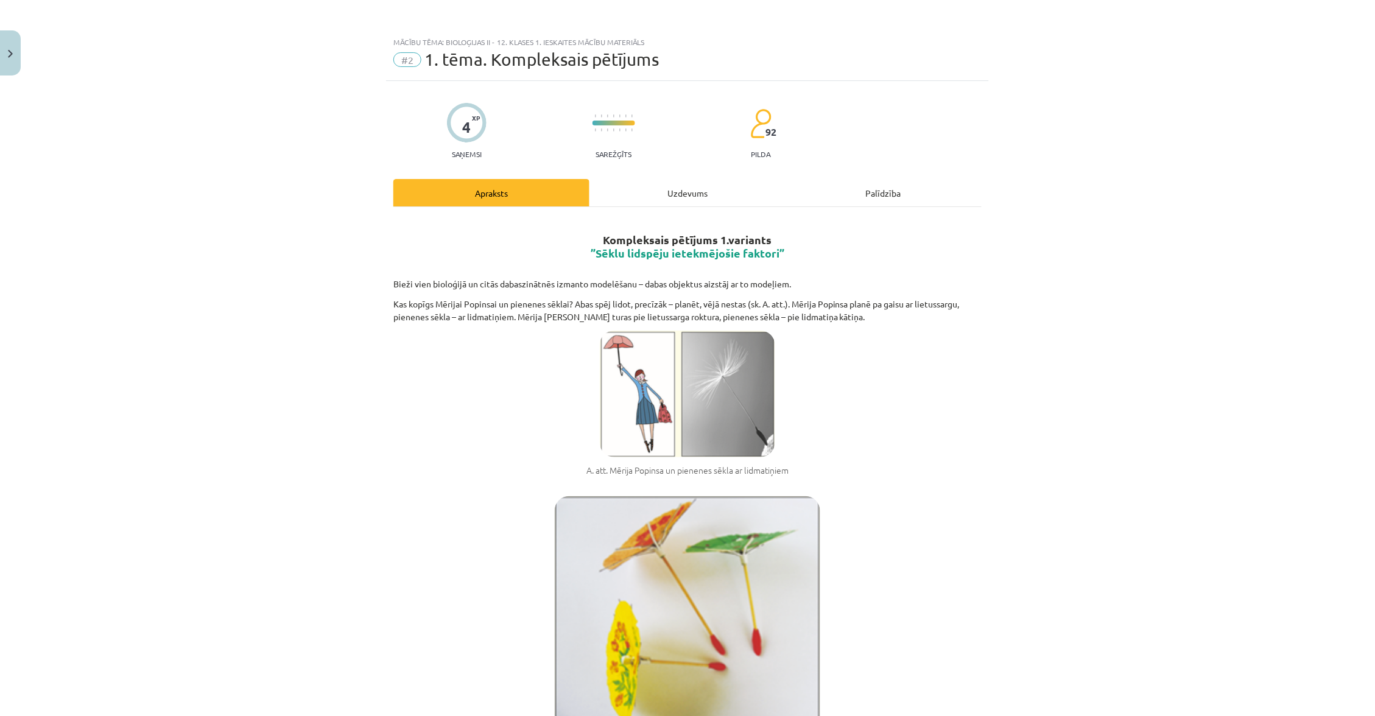
scroll to position [0, 0]
drag, startPoint x: 602, startPoint y: 242, endPoint x: 591, endPoint y: 236, distance: 12.5
click at [592, 236] on h2 "Kompleksais pētījums 1.variants ”Sēklu lidspēju ietekmējošie faktori”" at bounding box center [687, 246] width 588 height 56
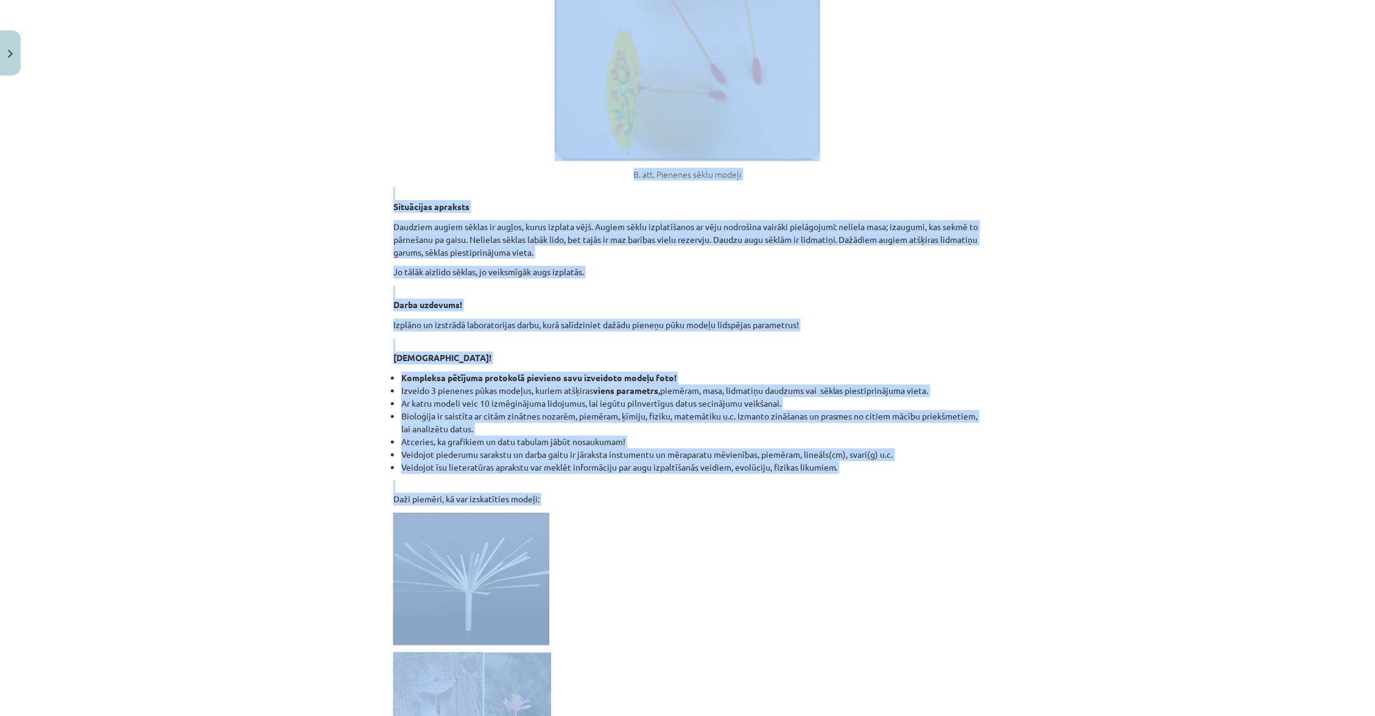
scroll to position [599, 0]
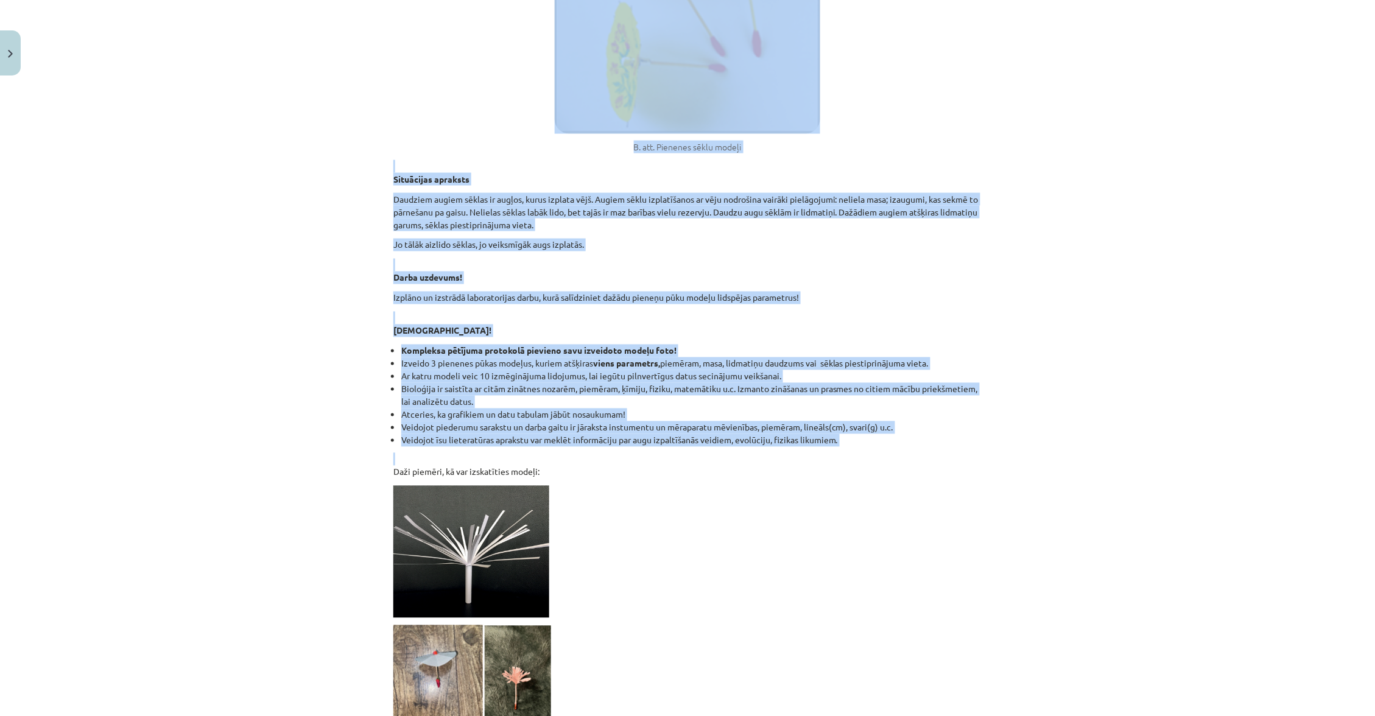
drag, startPoint x: 591, startPoint y: 236, endPoint x: 599, endPoint y: 438, distance: 201.7
click at [599, 438] on div "Kompleksais pētījums 1.variants ”Sēklu lidspēju ietekmējošie faktori” Bieži vie…" at bounding box center [687, 181] width 588 height 1125
copy div "Kompleksais pētījums 1.variants ”Sēklu lidspēju ietekmējošie faktori” Bieži vie…"
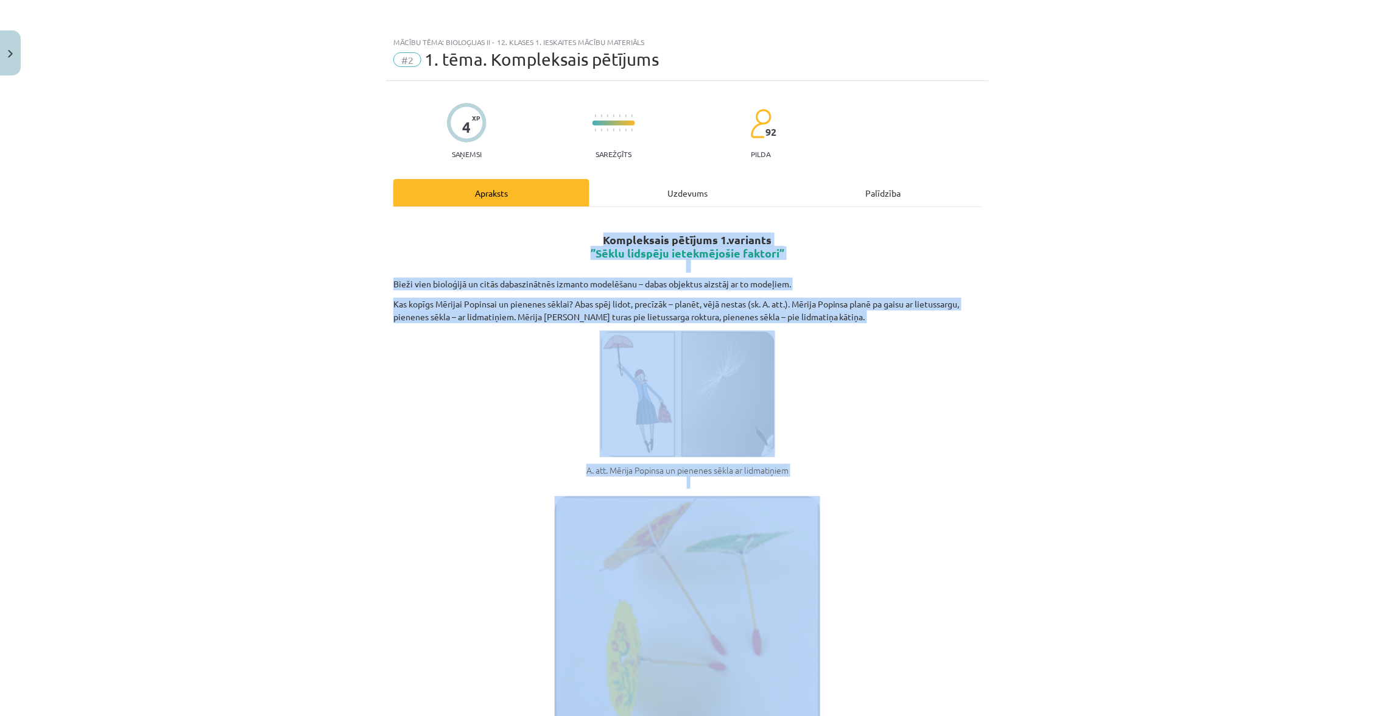
scroll to position [0, 0]
click at [687, 7] on div "Mācību tēma: Bioloģijas ii - 12. klases 1. ieskaites mācību materiāls #2 1. tēm…" at bounding box center [687, 358] width 1375 height 716
